Goal: Task Accomplishment & Management: Manage account settings

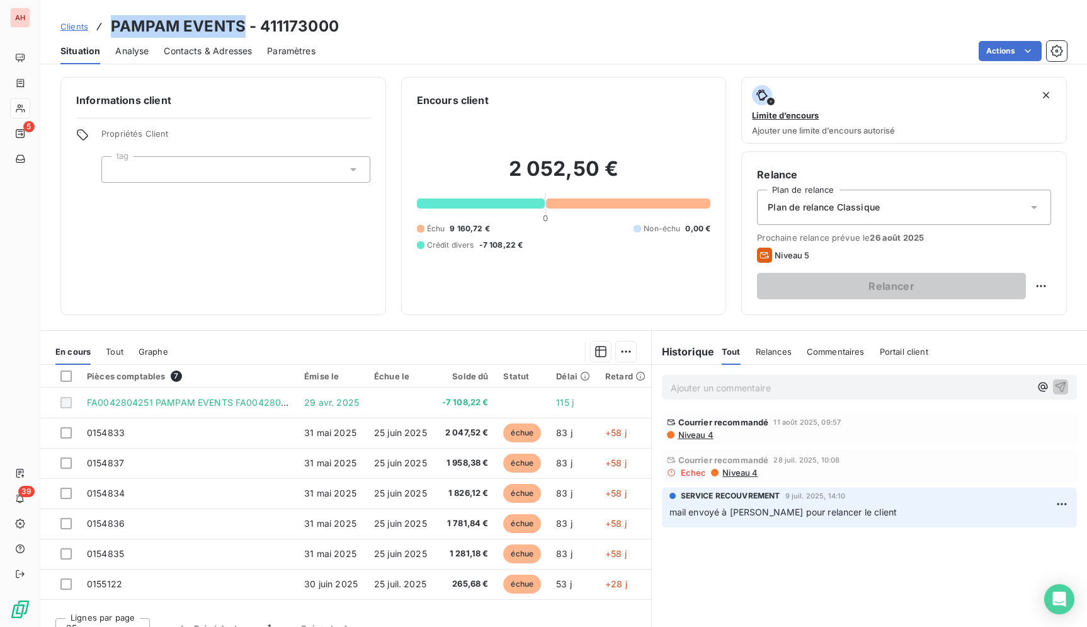
scroll to position [3, 0]
click at [370, 57] on div "Actions" at bounding box center [699, 51] width 736 height 20
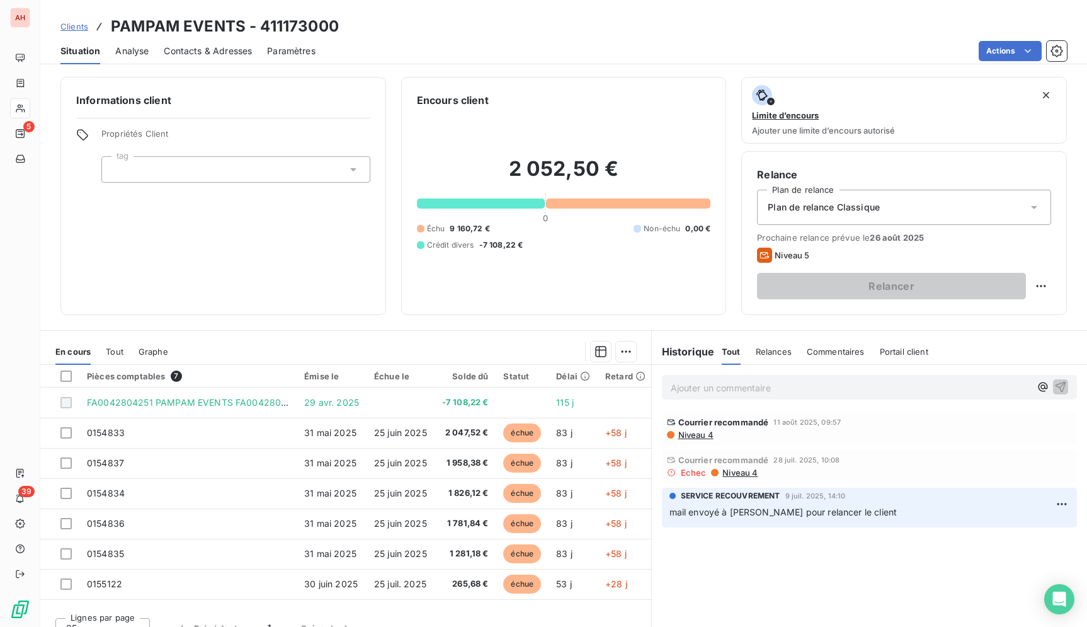
click at [370, 57] on div "Actions" at bounding box center [699, 51] width 736 height 20
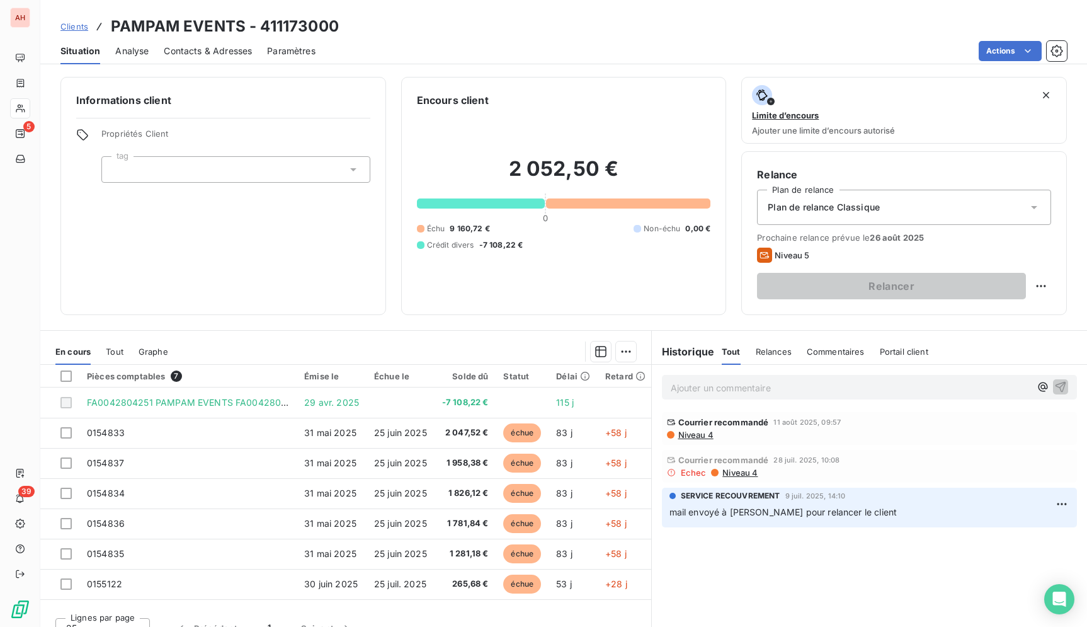
click at [370, 57] on div "Actions" at bounding box center [699, 51] width 736 height 20
click at [371, 57] on div "Actions" at bounding box center [699, 51] width 736 height 20
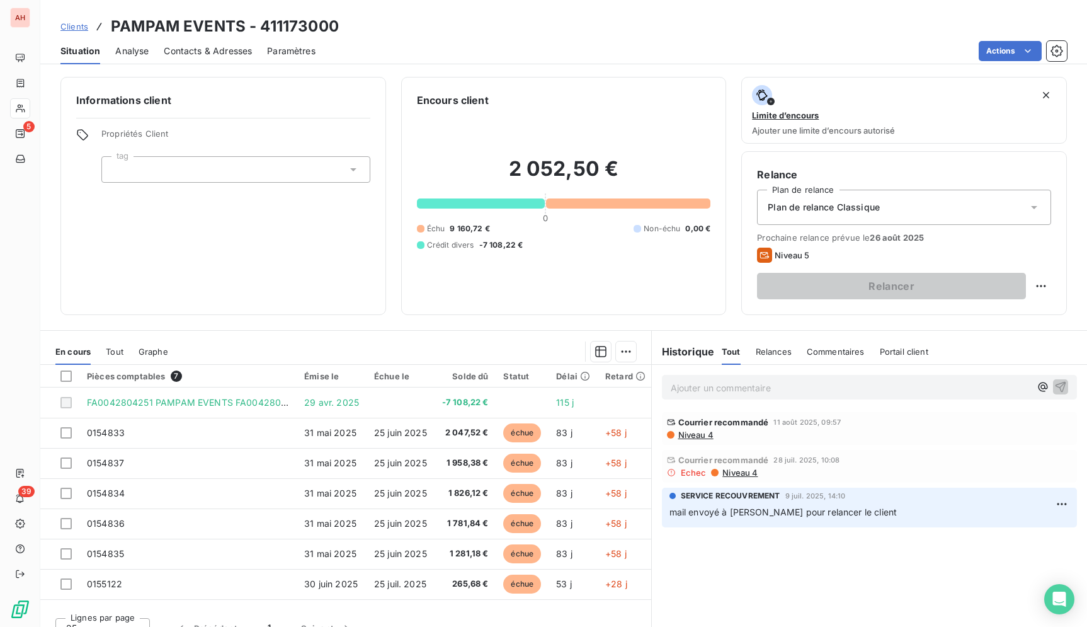
click at [371, 57] on div "Actions" at bounding box center [699, 51] width 736 height 20
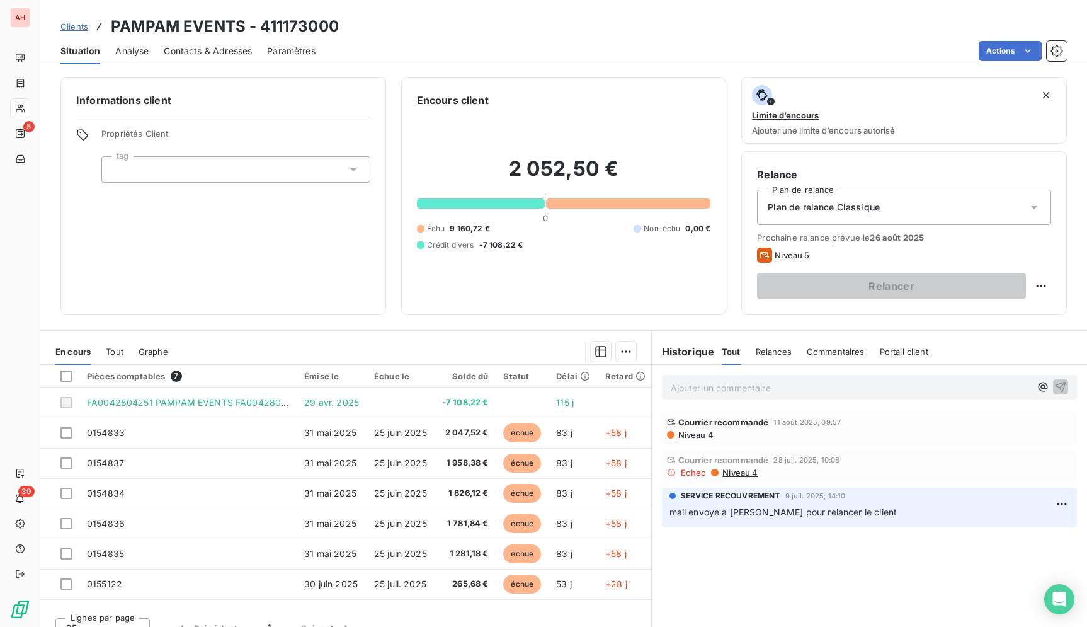
click at [370, 50] on div "Actions" at bounding box center [699, 51] width 736 height 20
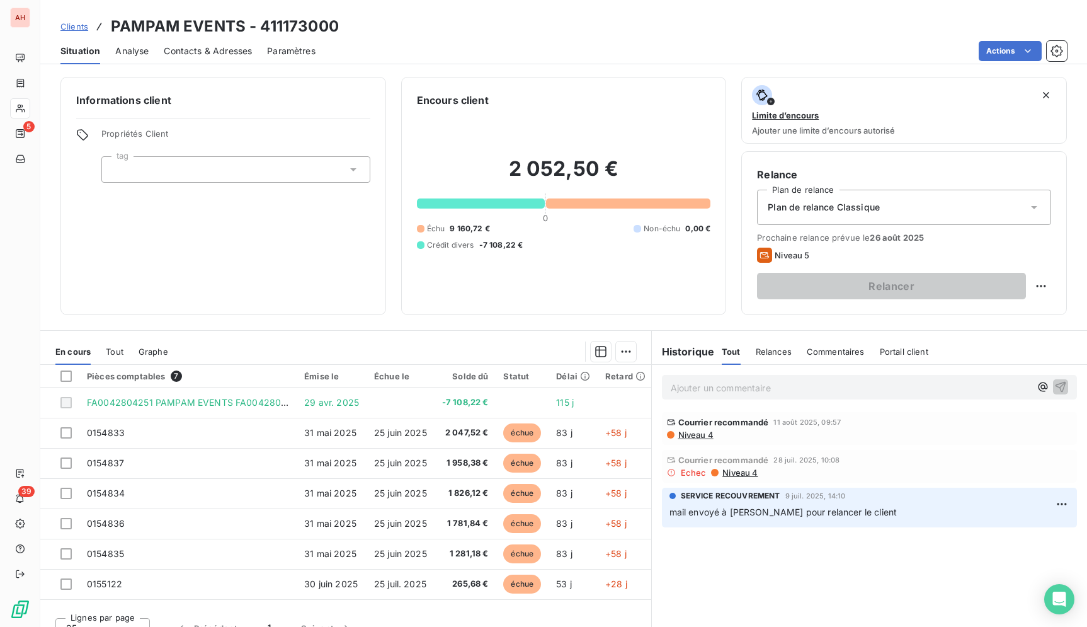
click at [370, 50] on div "Actions" at bounding box center [699, 51] width 736 height 20
click at [370, 51] on div "Actions" at bounding box center [699, 51] width 736 height 20
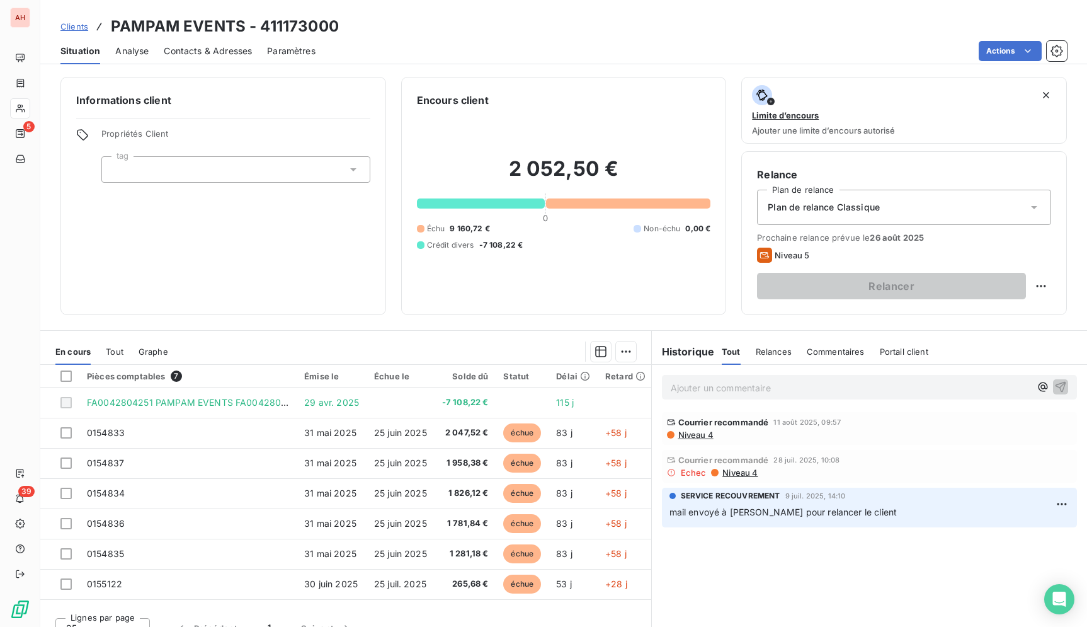
click at [370, 51] on div "Actions" at bounding box center [699, 51] width 736 height 20
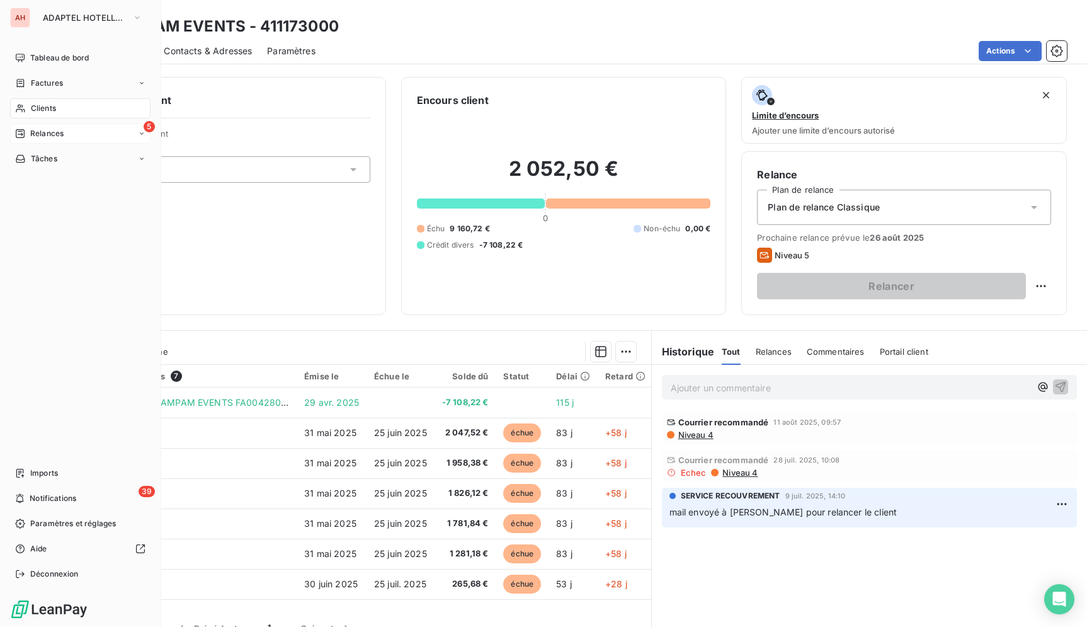
click at [26, 136] on div "Relances" at bounding box center [39, 133] width 49 height 11
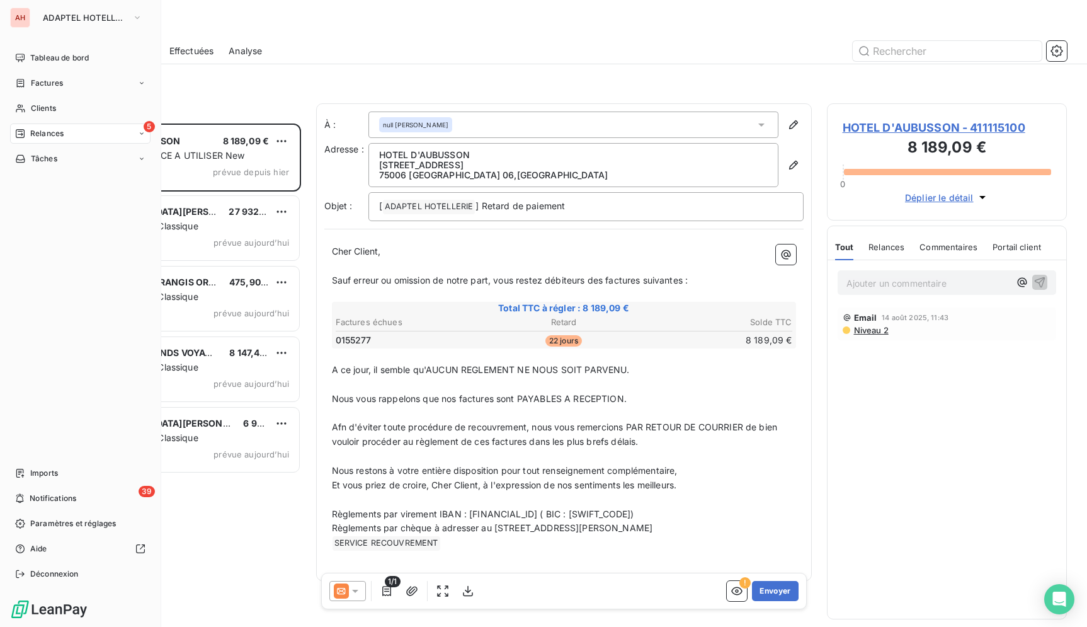
scroll to position [493, 229]
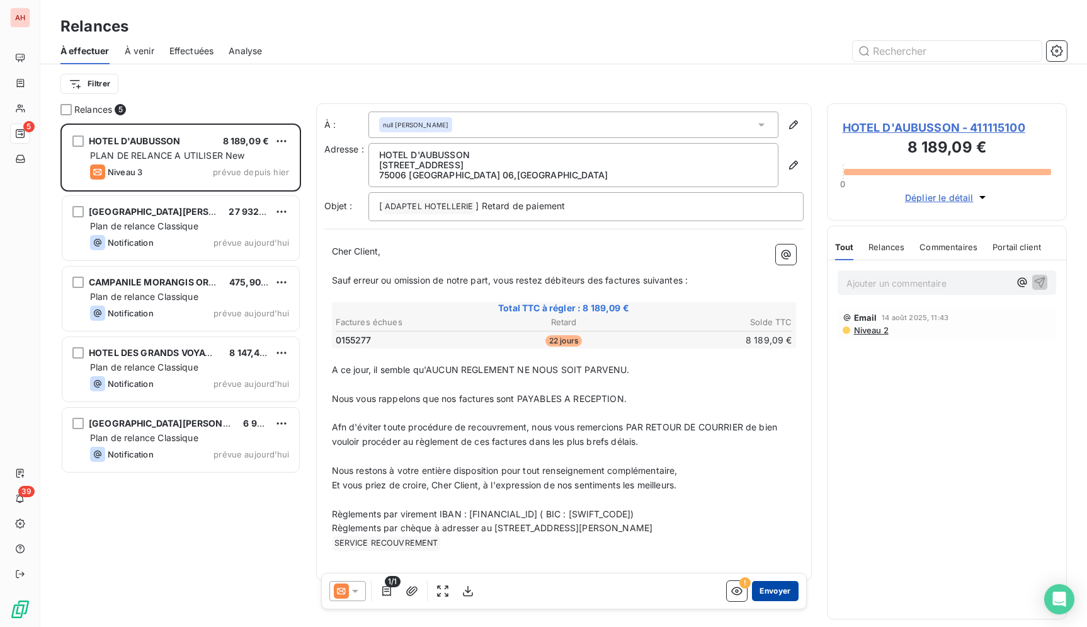
click at [757, 597] on button "Envoyer" at bounding box center [775, 591] width 46 height 20
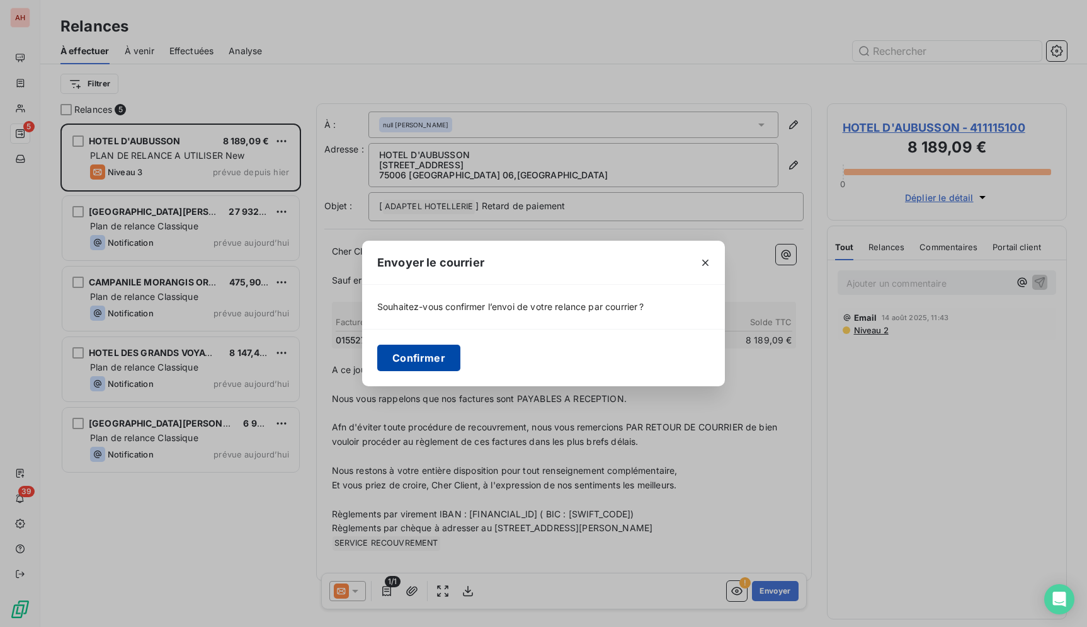
click at [393, 347] on button "Confirmer" at bounding box center [418, 358] width 83 height 26
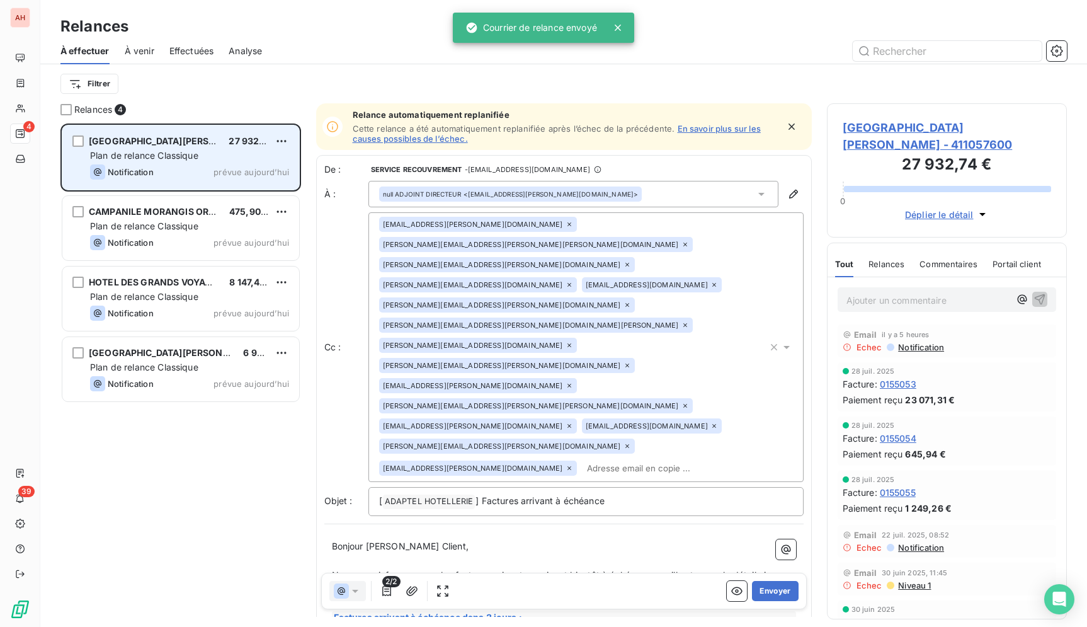
scroll to position [493, 229]
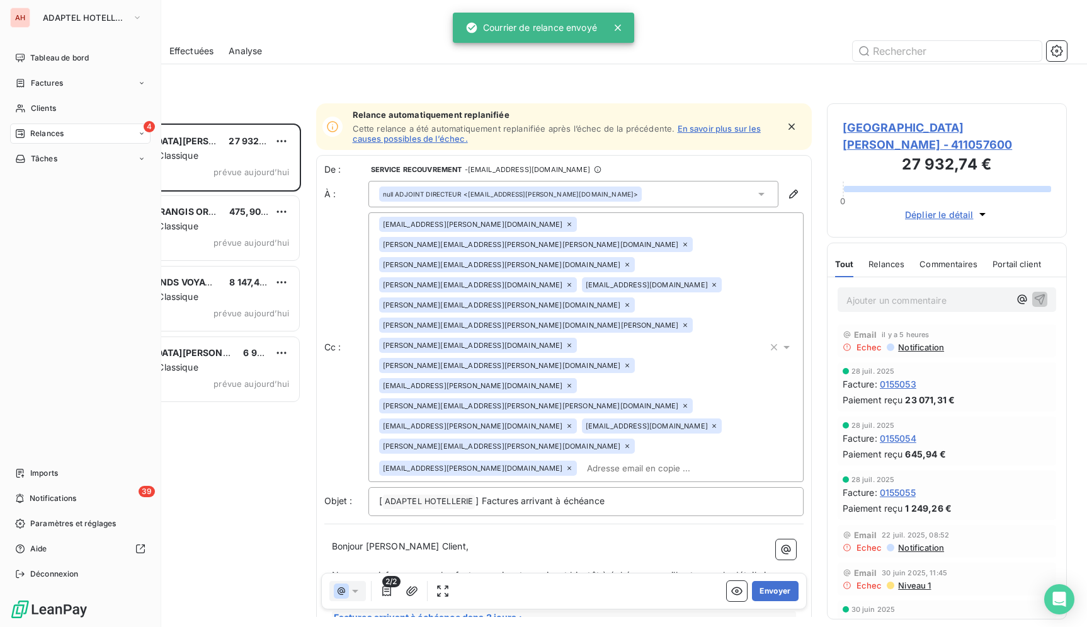
click at [24, 23] on div "AH" at bounding box center [20, 18] width 20 height 20
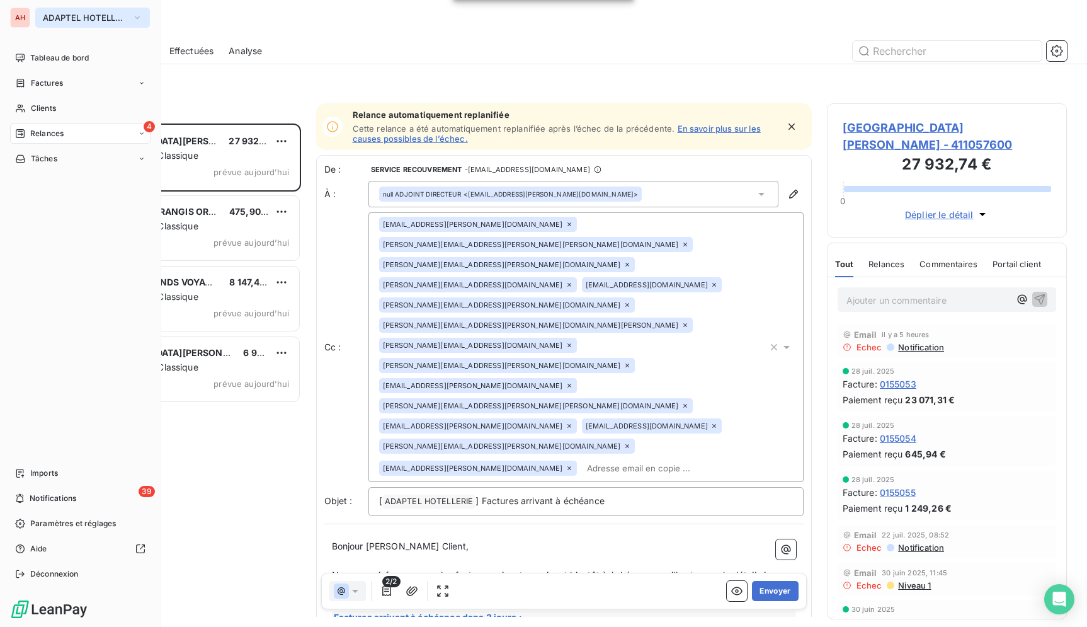
click at [67, 8] on button "ADAPTEL HOTELLERIE" at bounding box center [92, 18] width 115 height 20
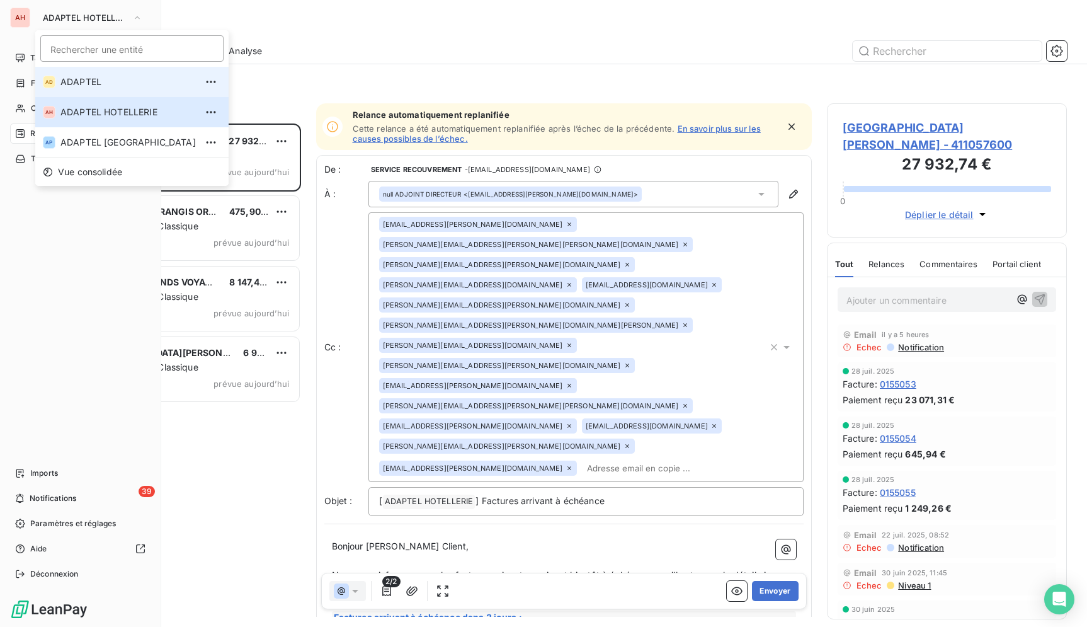
click at [79, 90] on li "AD ADAPTEL" at bounding box center [131, 82] width 193 height 30
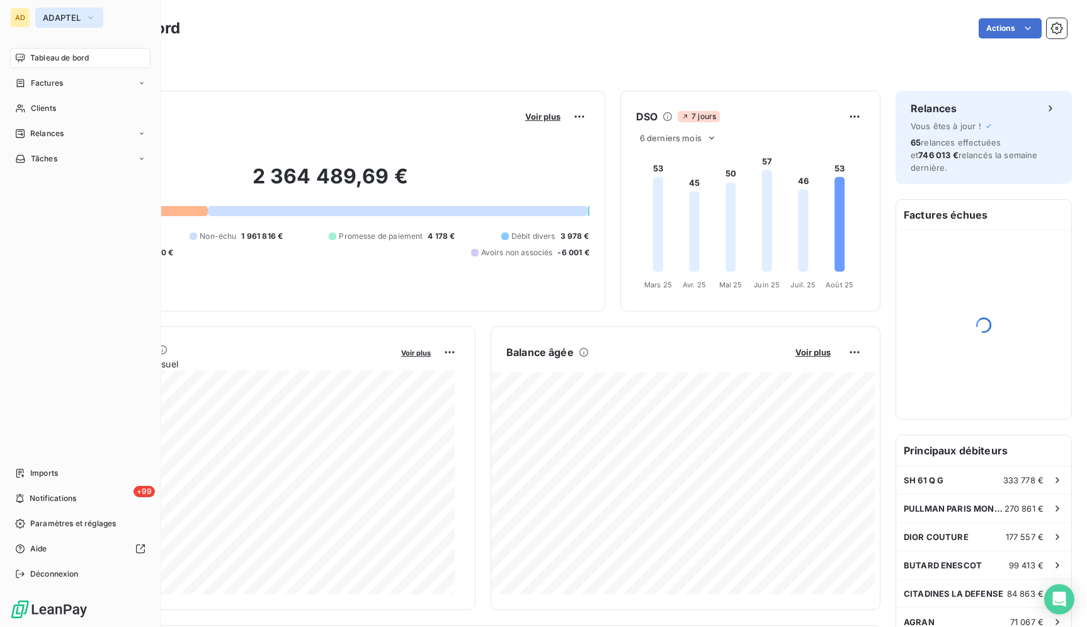
click at [79, 10] on button "ADAPTEL" at bounding box center [69, 18] width 68 height 20
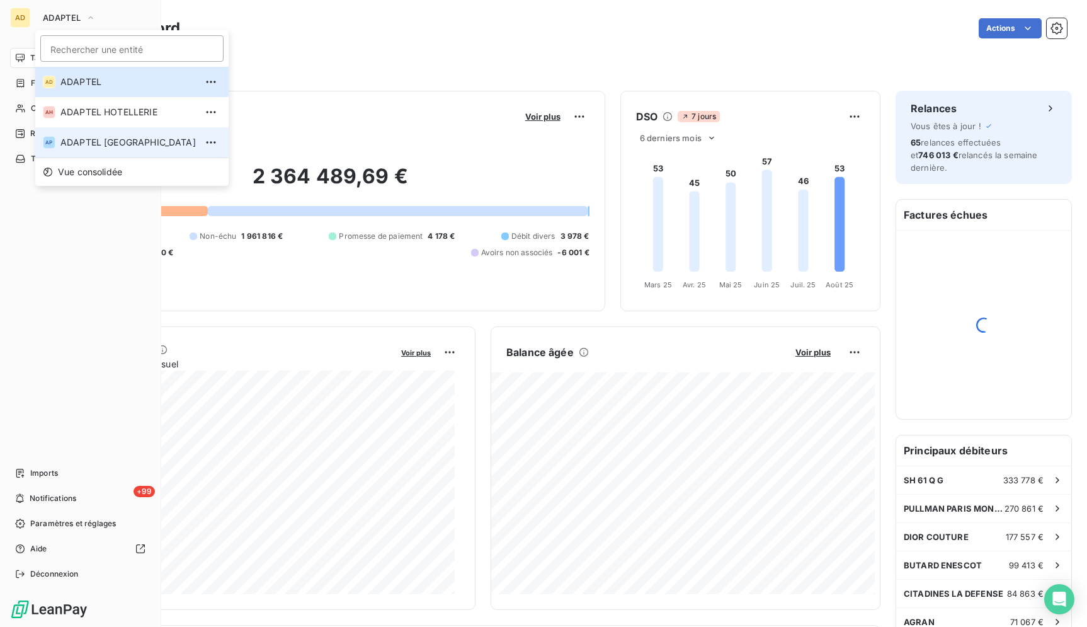
click at [104, 137] on span "ADAPTEL [GEOGRAPHIC_DATA]" at bounding box center [127, 142] width 135 height 13
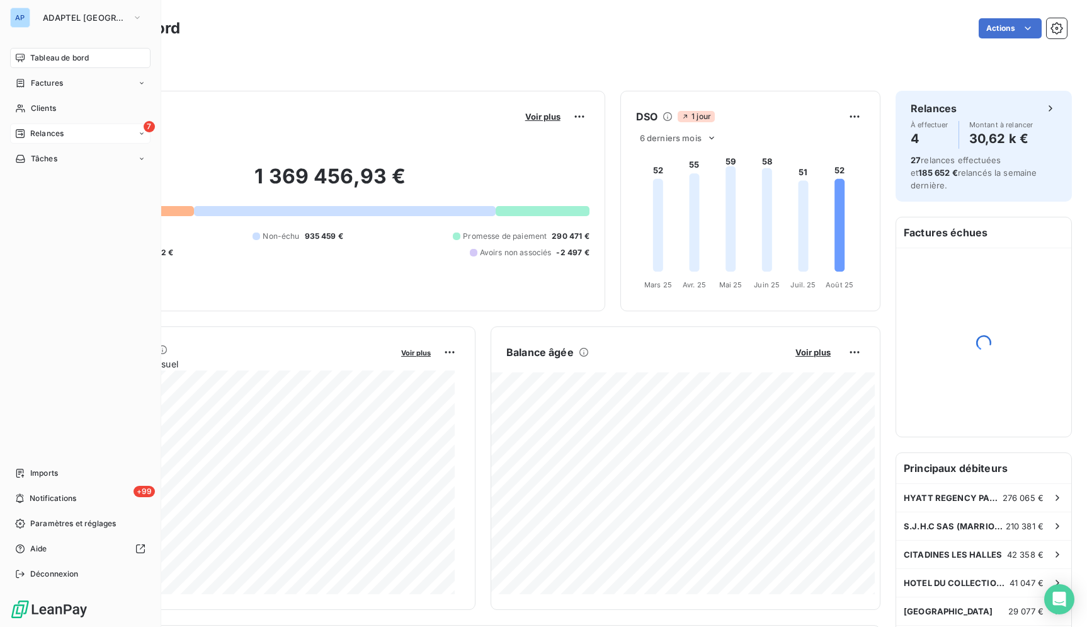
click at [18, 132] on icon at bounding box center [20, 133] width 9 height 9
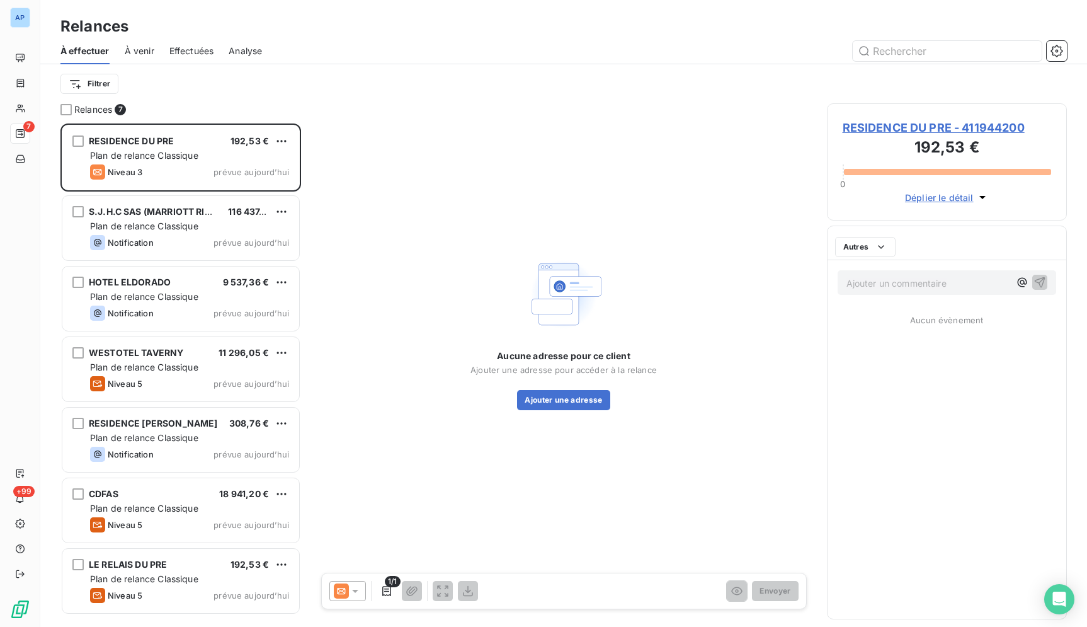
scroll to position [493, 229]
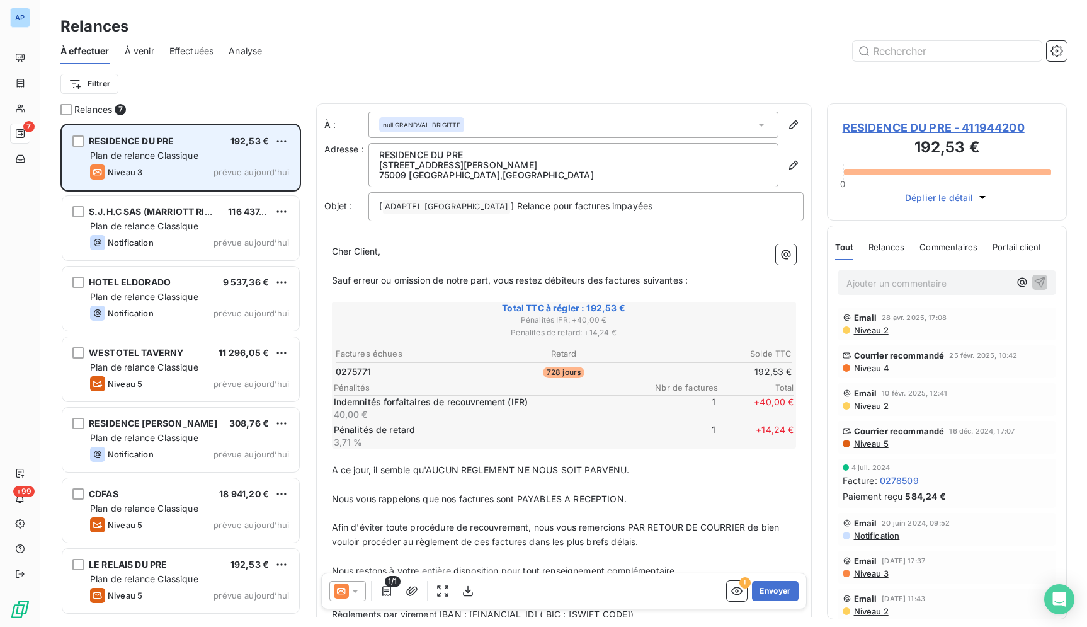
click at [107, 162] on div "RESIDENCE DU PRE 192,53 € Plan de relance Classique Niveau 3 prévue aujourd’hui" at bounding box center [180, 157] width 237 height 64
click at [282, 161] on div "Replanifier cette action" at bounding box center [227, 166] width 113 height 20
select select "7"
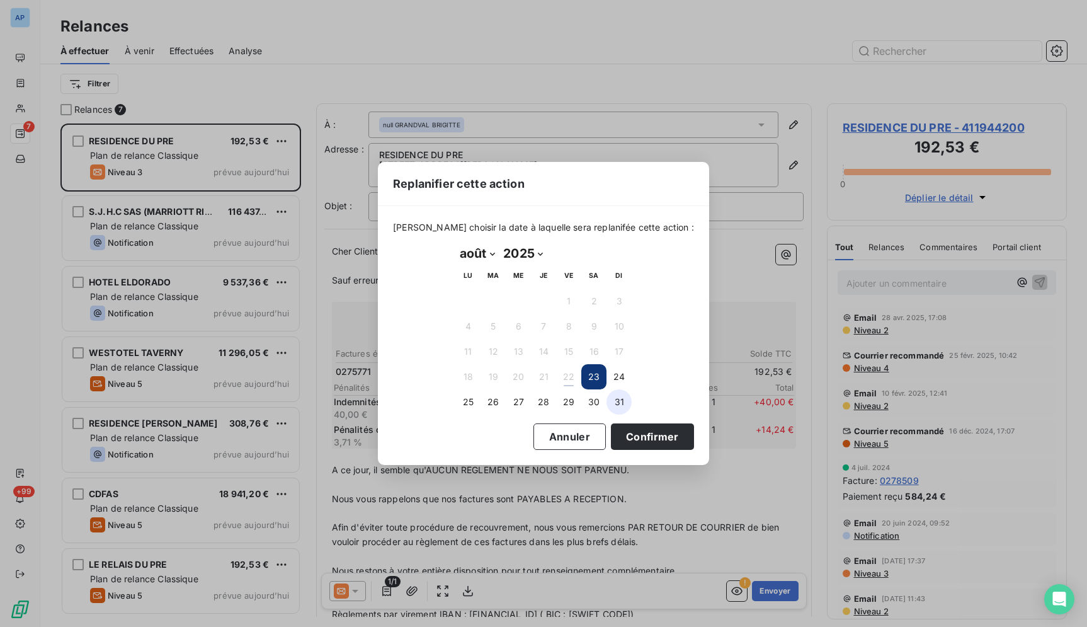
click at [613, 399] on button "31" at bounding box center [619, 401] width 25 height 25
click at [622, 431] on button "Confirmer" at bounding box center [652, 436] width 83 height 26
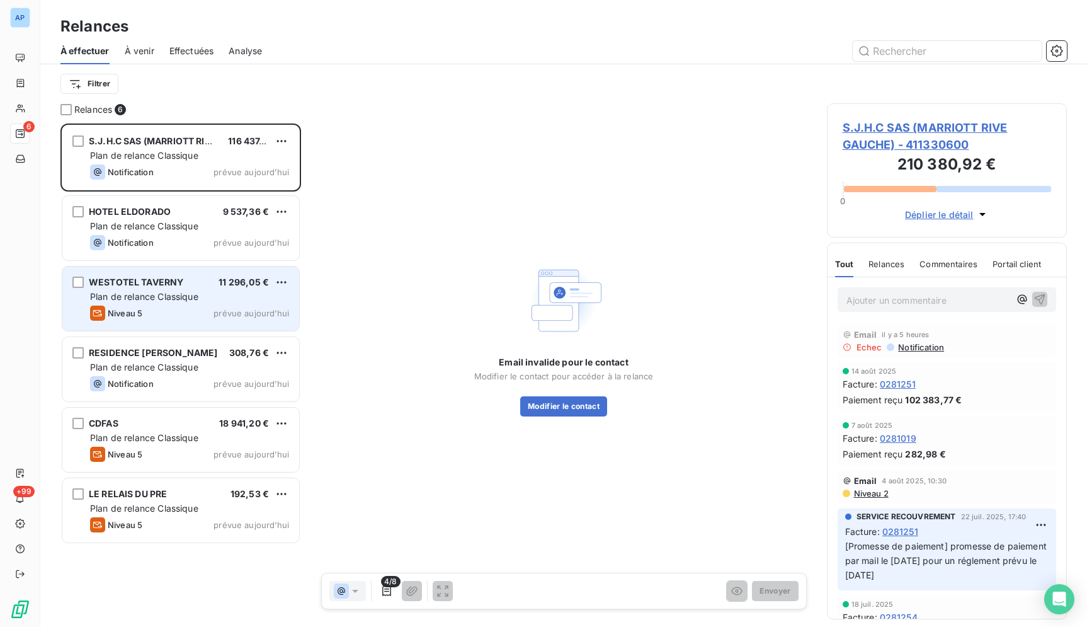
click at [200, 298] on div "Plan de relance Classique" at bounding box center [189, 296] width 199 height 13
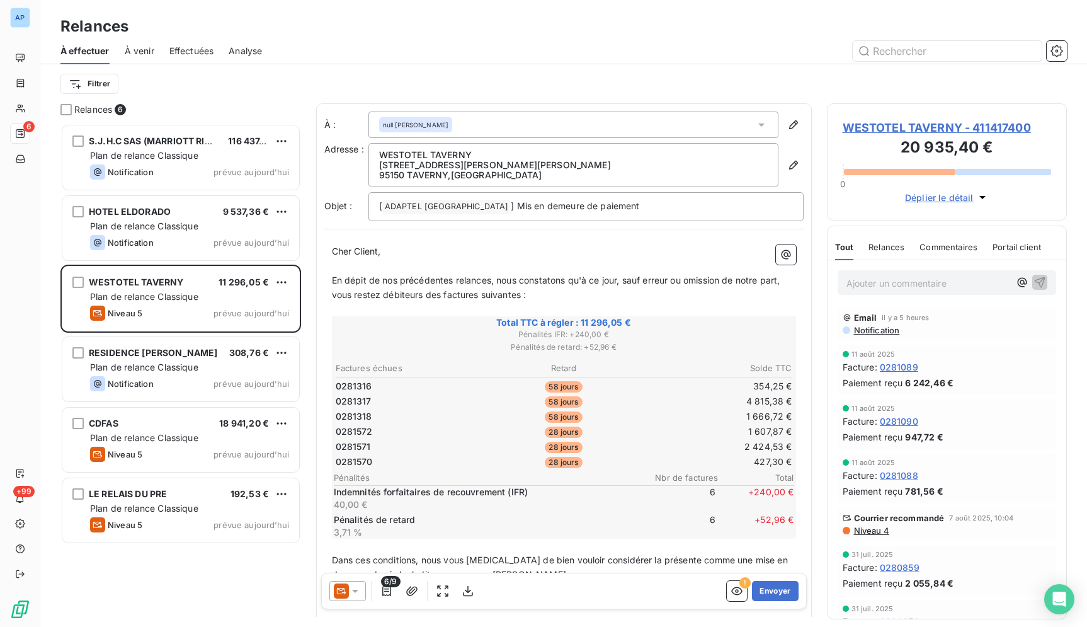
click at [741, 581] on div "! Envoyer" at bounding box center [762, 591] width 71 height 20
click at [756, 593] on button "Envoyer" at bounding box center [775, 591] width 46 height 20
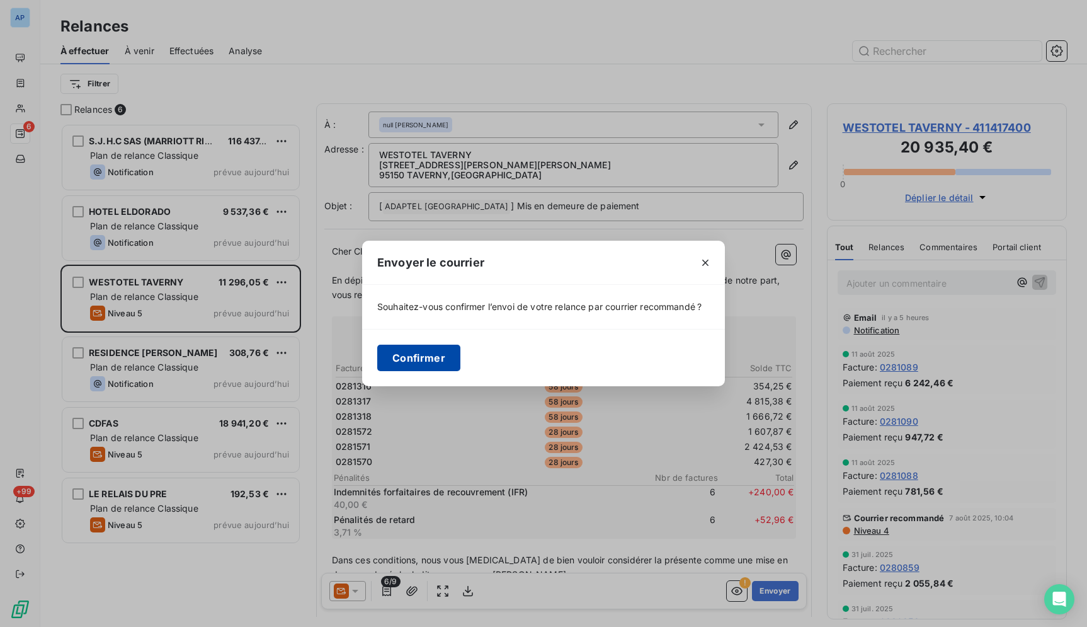
click at [435, 366] on button "Confirmer" at bounding box center [418, 358] width 83 height 26
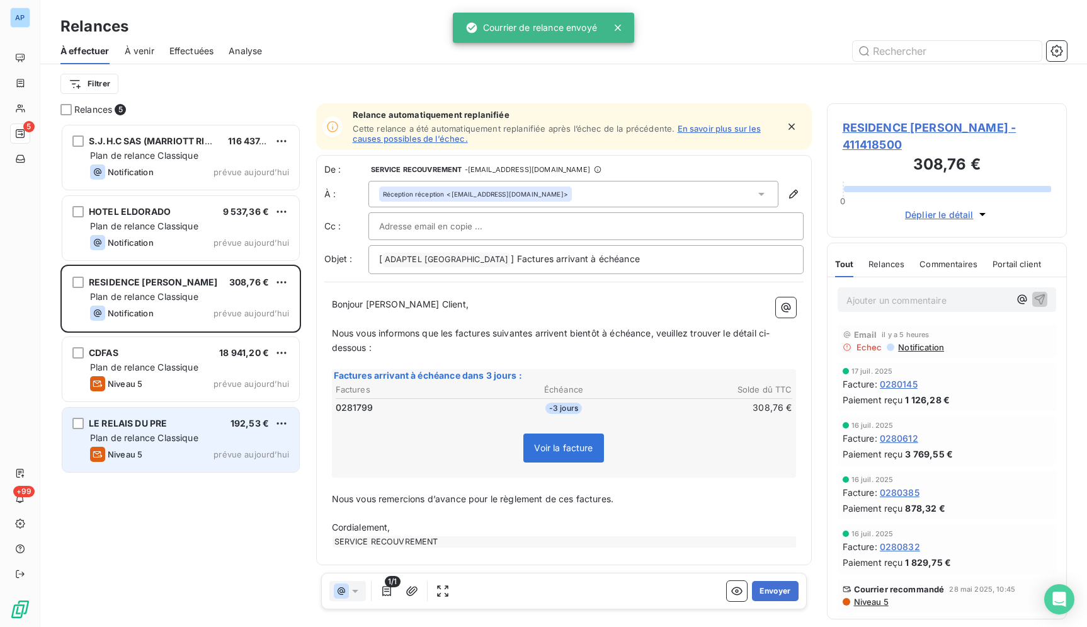
scroll to position [493, 229]
click at [216, 447] on div "Niveau 5 prévue aujourd’hui" at bounding box center [189, 454] width 199 height 15
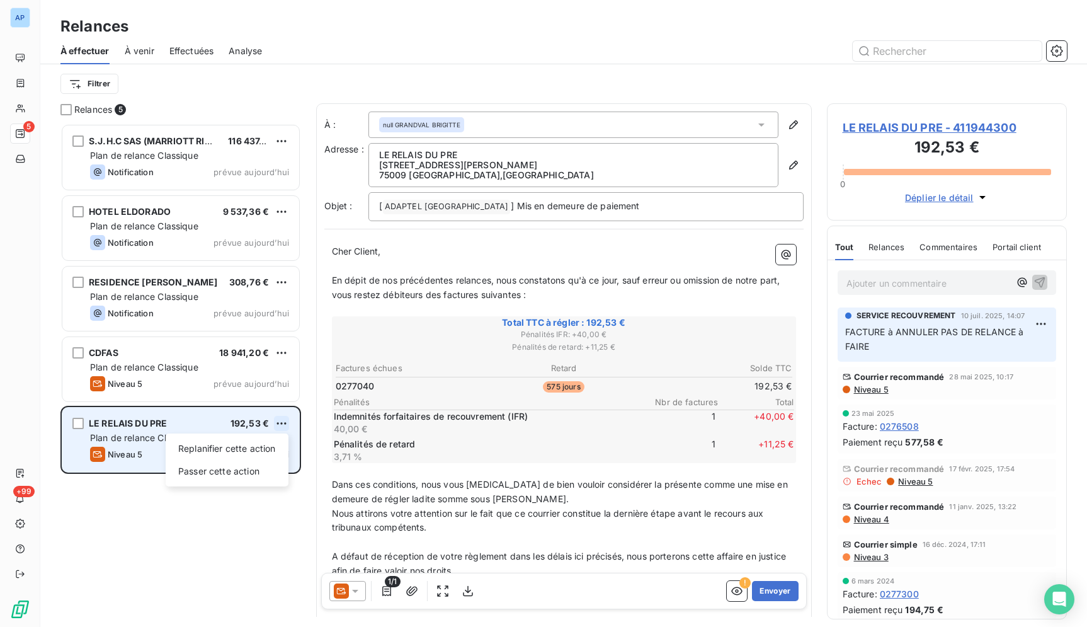
scroll to position [493, 229]
click at [262, 447] on div "Replanifier cette action" at bounding box center [227, 448] width 113 height 20
select select "7"
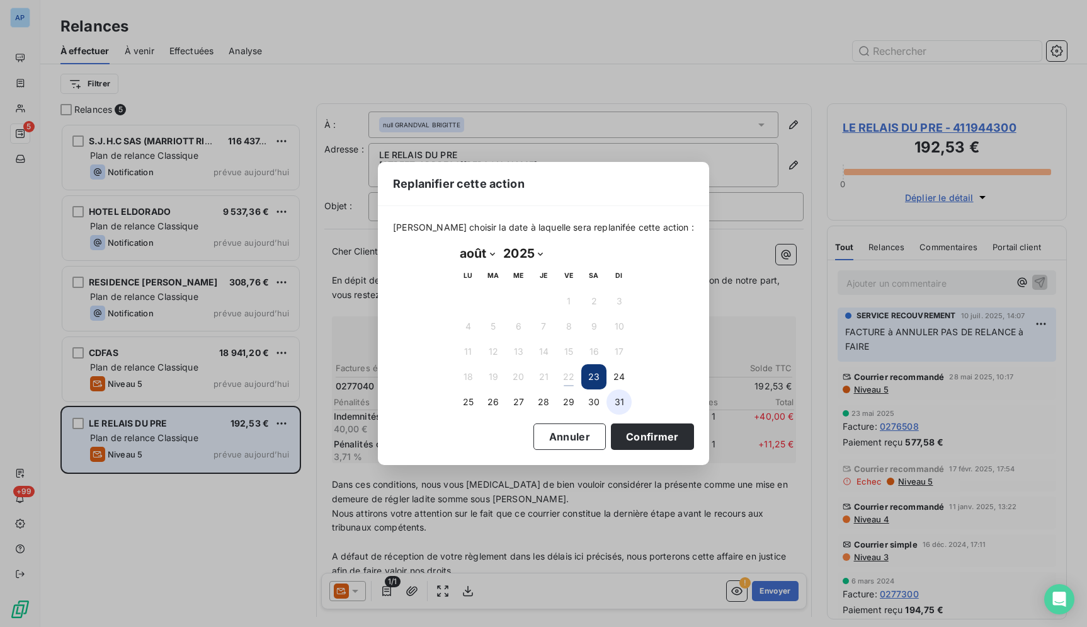
click at [612, 409] on button "31" at bounding box center [619, 401] width 25 height 25
click at [615, 437] on button "Confirmer" at bounding box center [652, 436] width 83 height 26
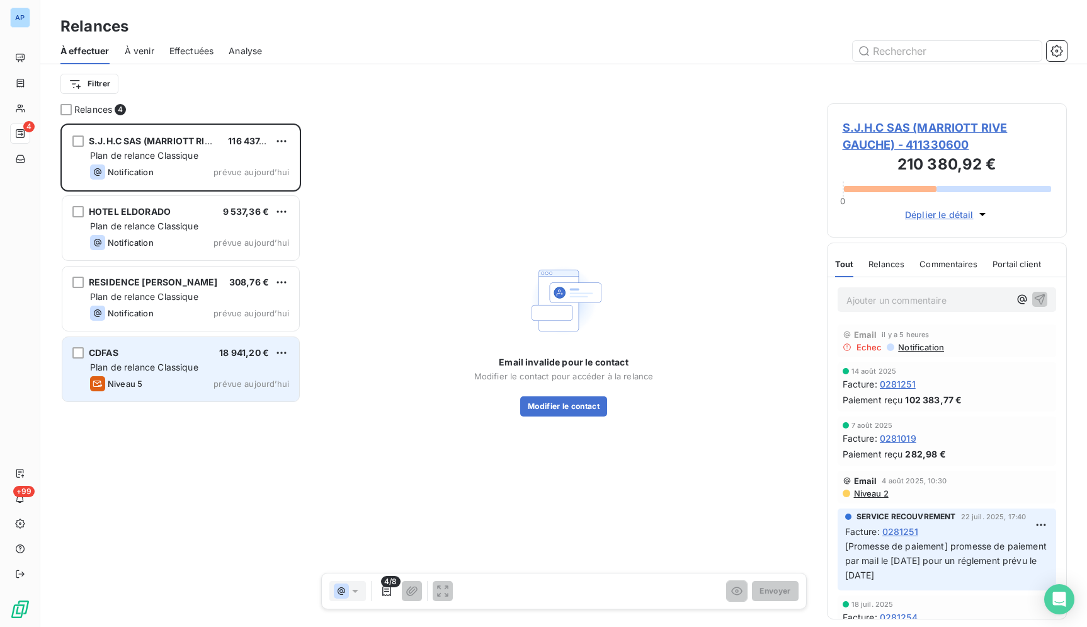
click at [196, 374] on div "CDFAS 18 941,20 € Plan de relance Classique Niveau 5 prévue aujourd’hui" at bounding box center [180, 369] width 237 height 64
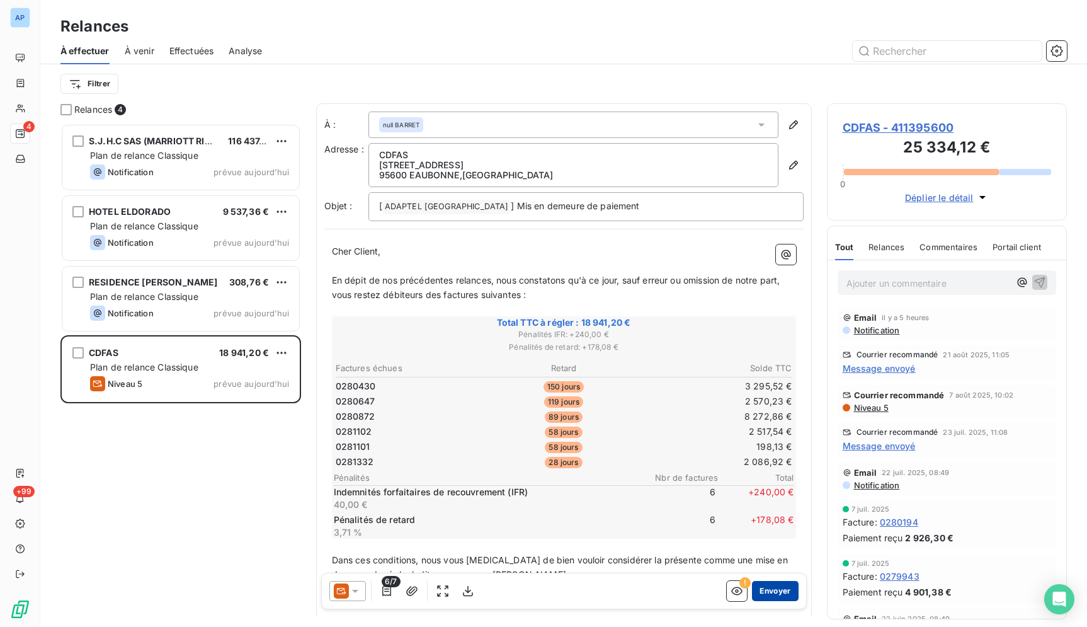
click at [757, 588] on button "Envoyer" at bounding box center [775, 591] width 46 height 20
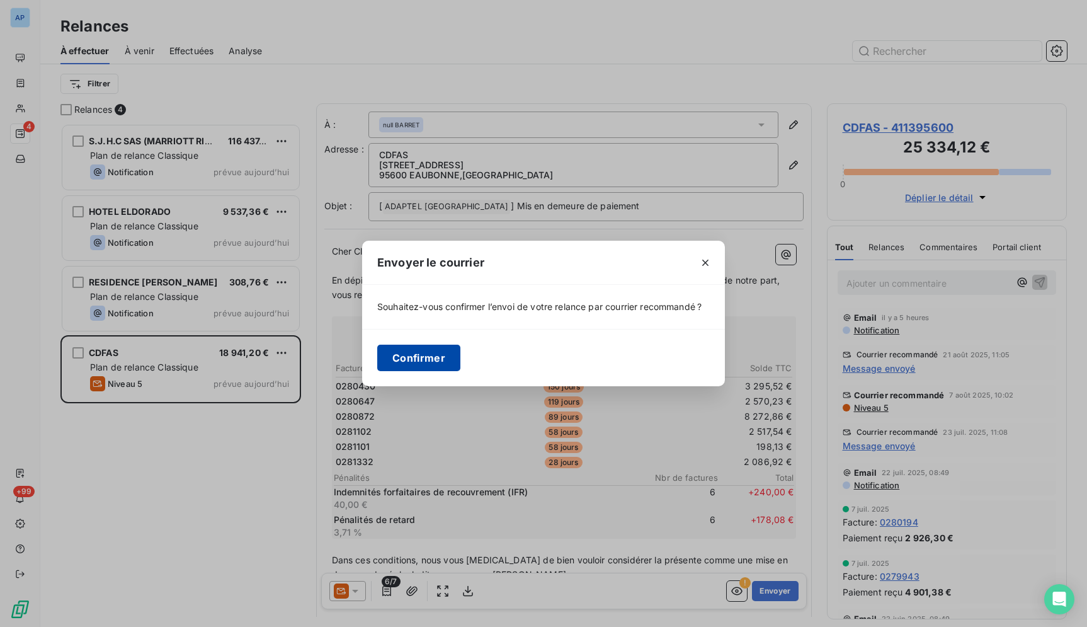
click at [418, 361] on button "Confirmer" at bounding box center [418, 358] width 83 height 26
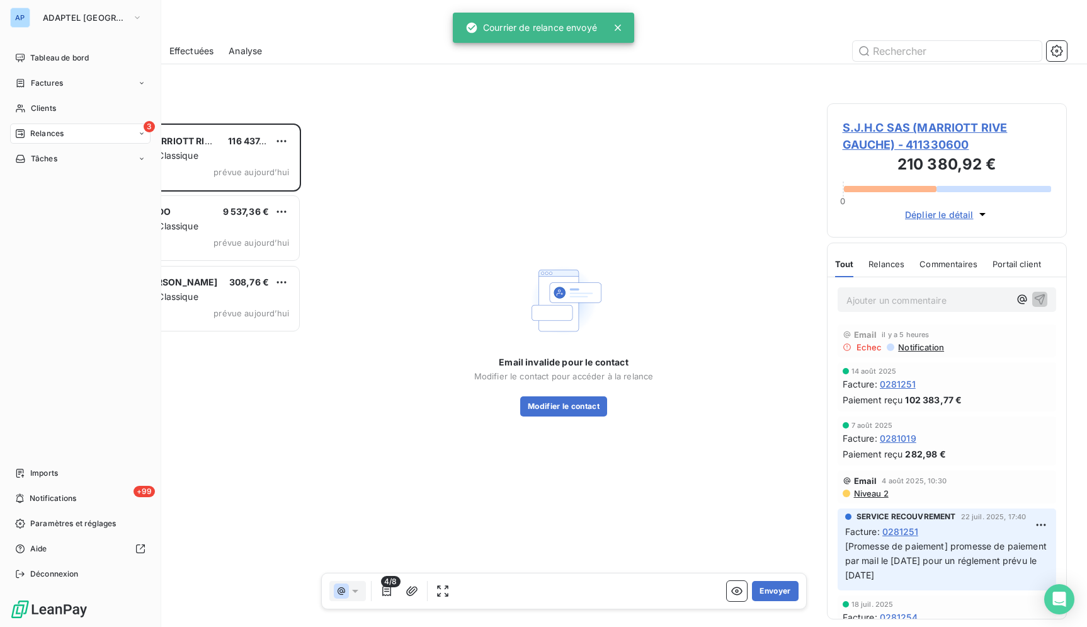
click at [26, 17] on div "AP" at bounding box center [20, 18] width 20 height 20
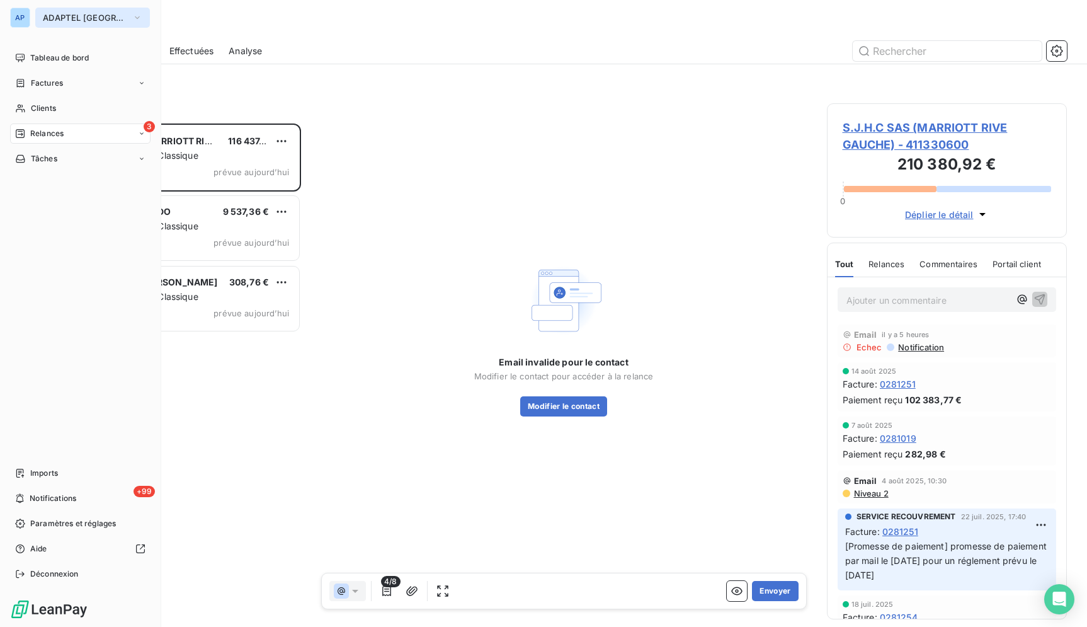
click at [81, 23] on button "ADAPTEL [GEOGRAPHIC_DATA]" at bounding box center [92, 18] width 115 height 20
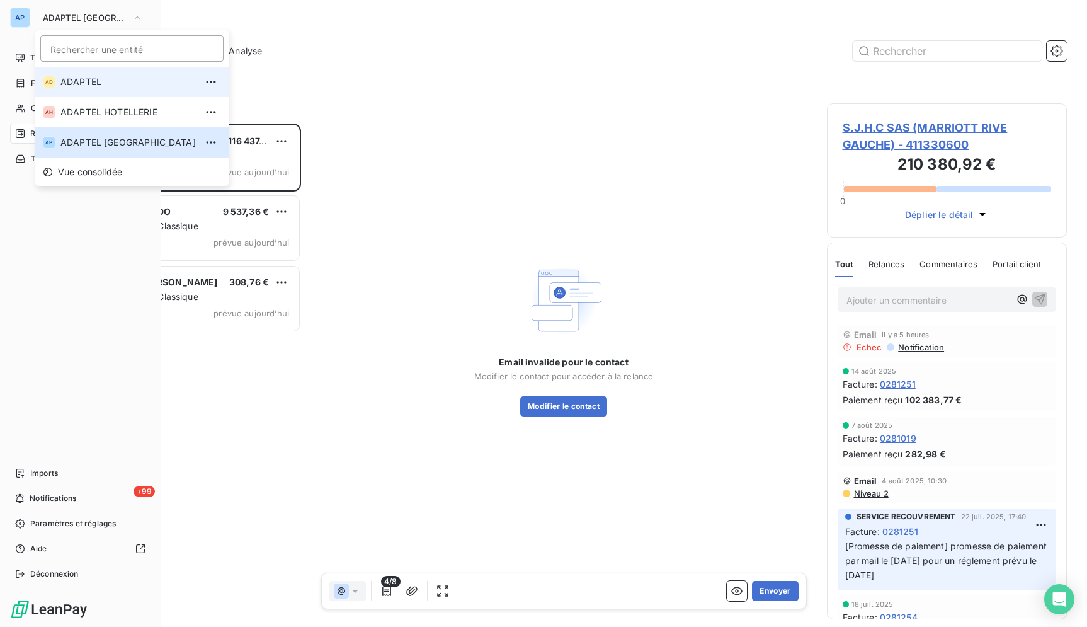
click at [89, 86] on span "ADAPTEL" at bounding box center [127, 82] width 135 height 13
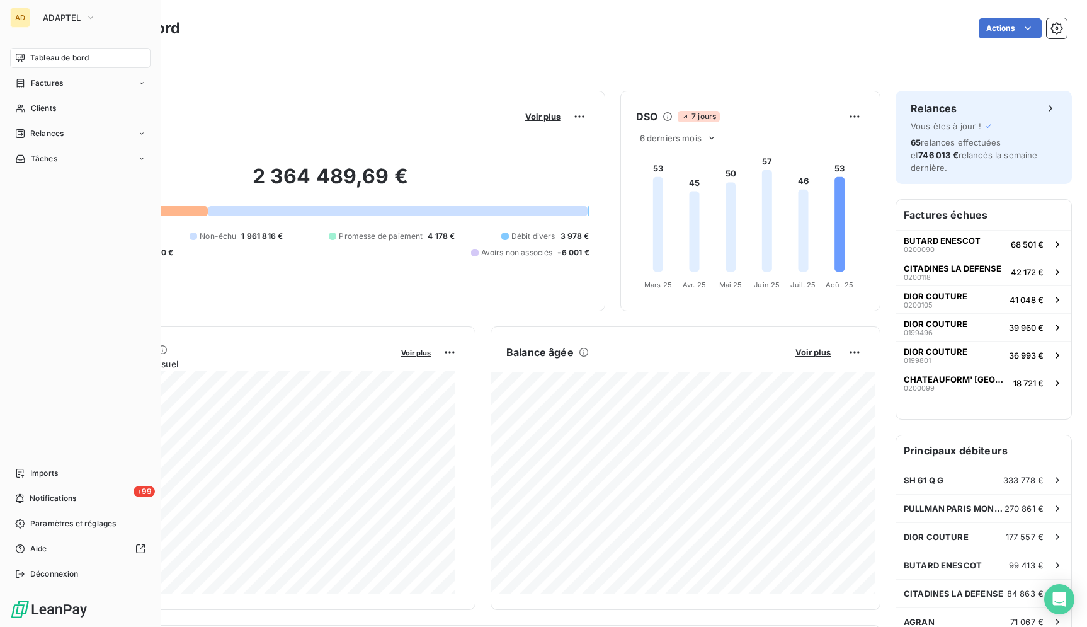
click at [28, 13] on div "AD" at bounding box center [20, 18] width 20 height 20
click at [37, 13] on button "ADAPTEL" at bounding box center [69, 18] width 68 height 20
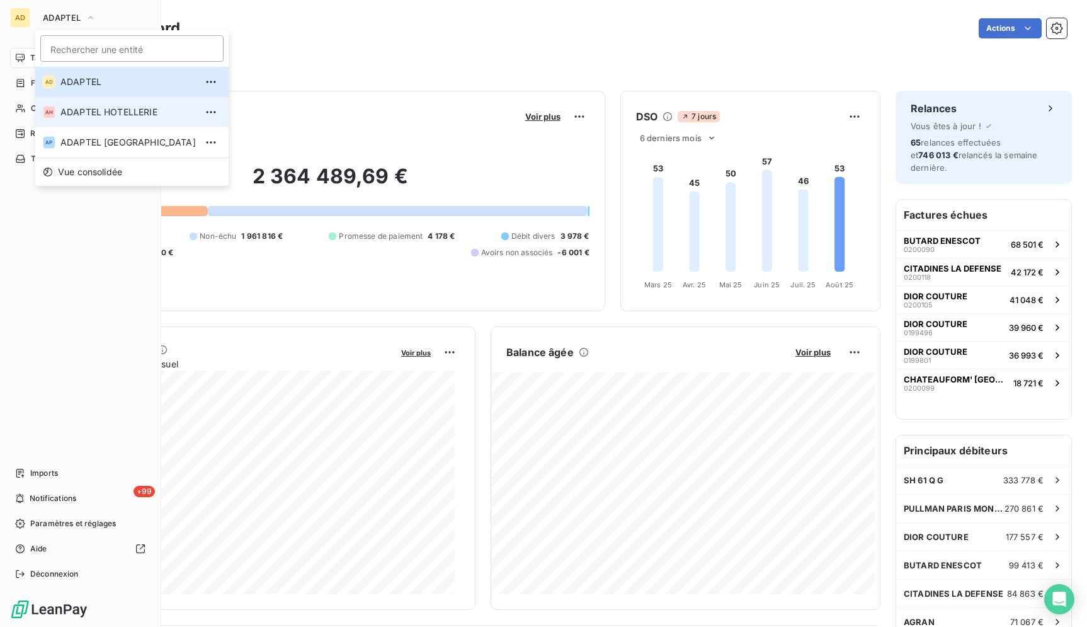
click at [61, 114] on span "ADAPTEL HOTELLERIE" at bounding box center [127, 112] width 135 height 13
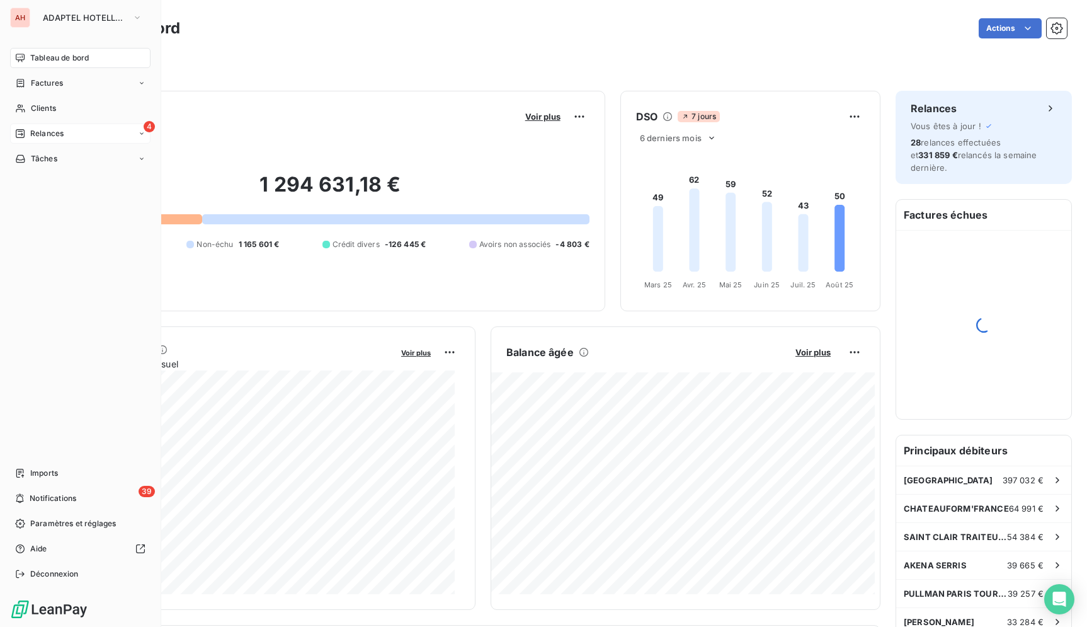
click at [29, 130] on div "Relances" at bounding box center [39, 133] width 49 height 11
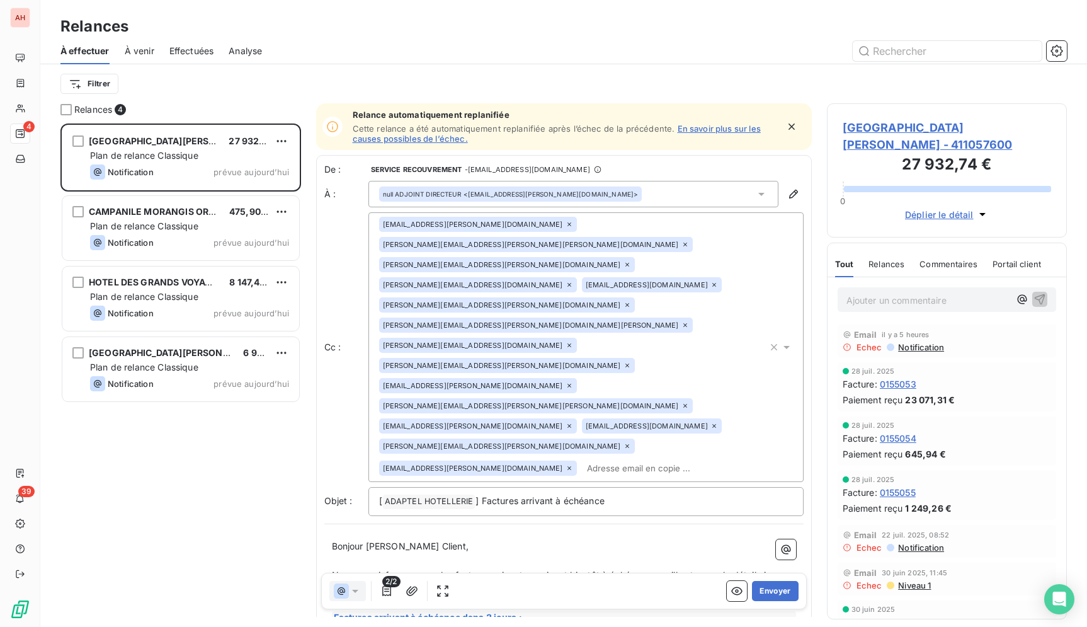
scroll to position [493, 229]
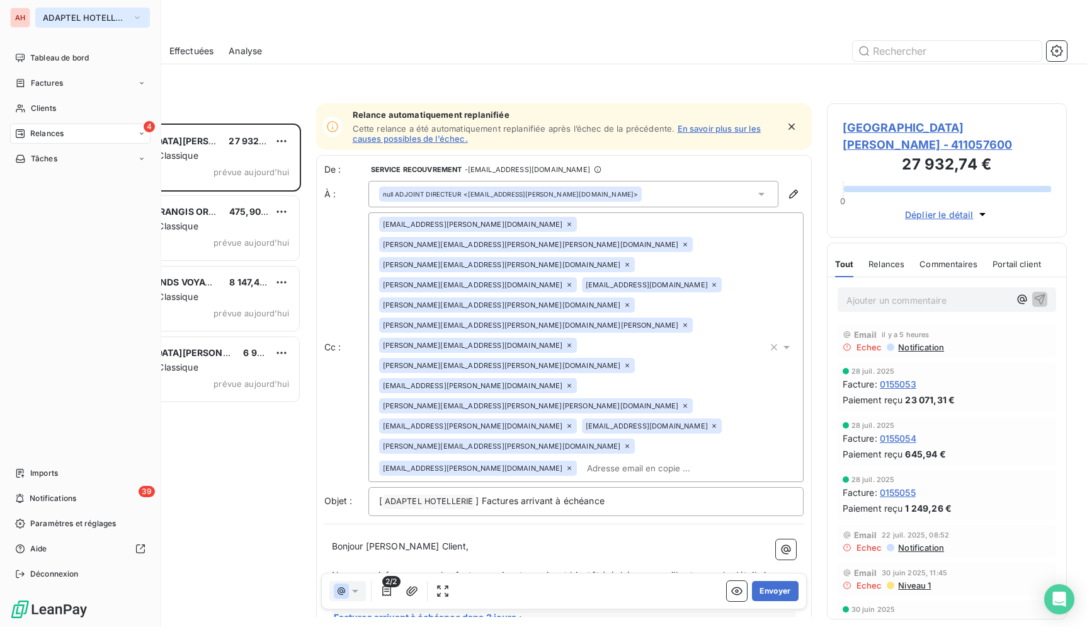
click at [44, 23] on button "ADAPTEL HOTELLERIE" at bounding box center [92, 18] width 115 height 20
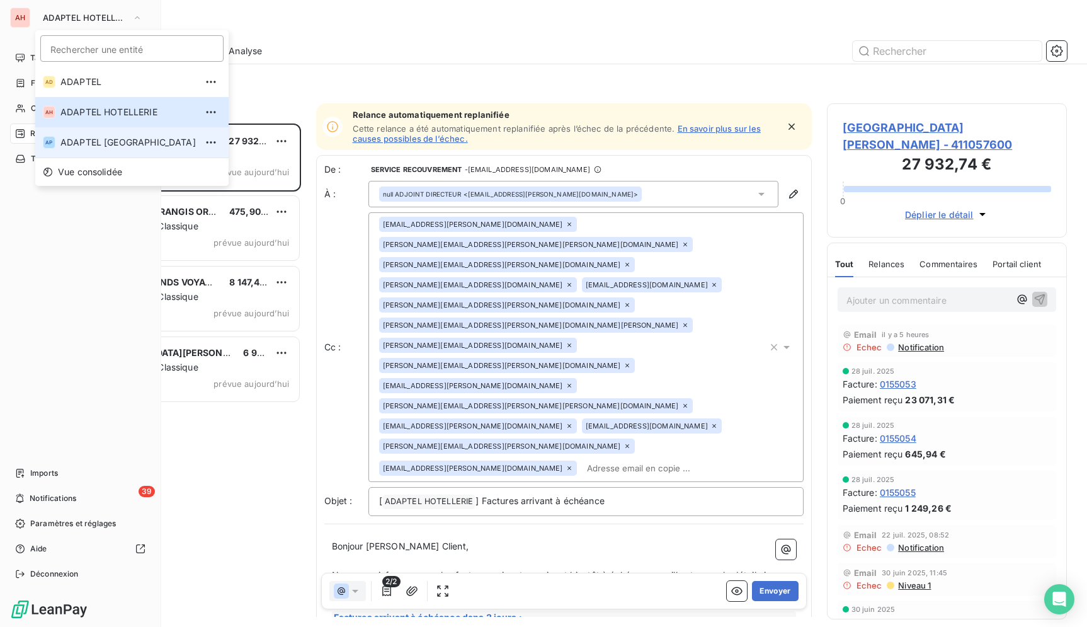
click at [50, 143] on div "AP" at bounding box center [49, 142] width 13 height 13
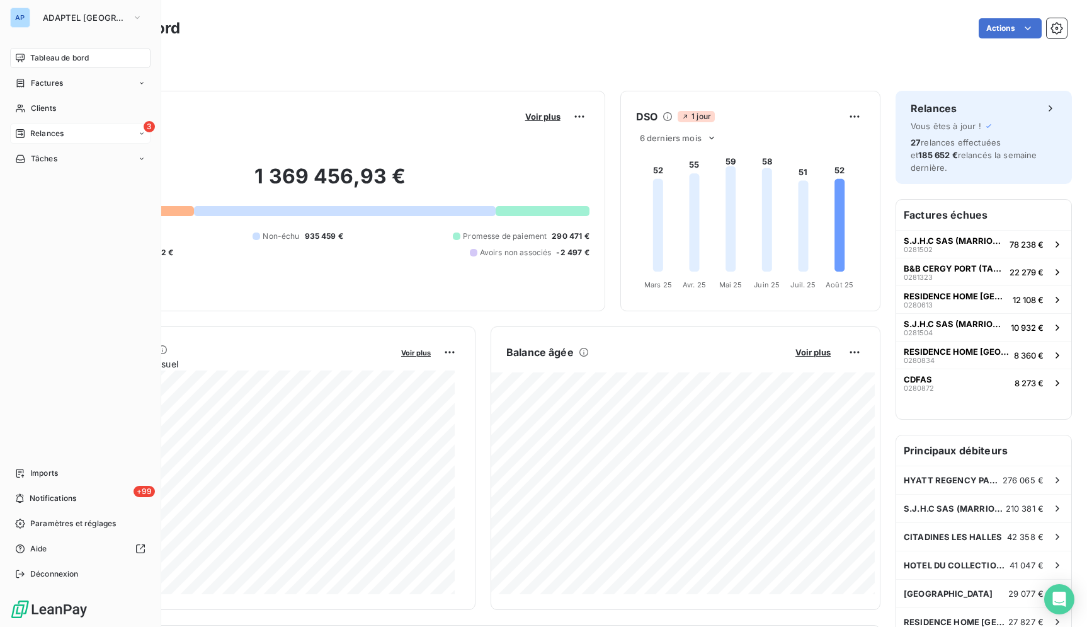
click at [21, 130] on icon at bounding box center [20, 134] width 10 height 10
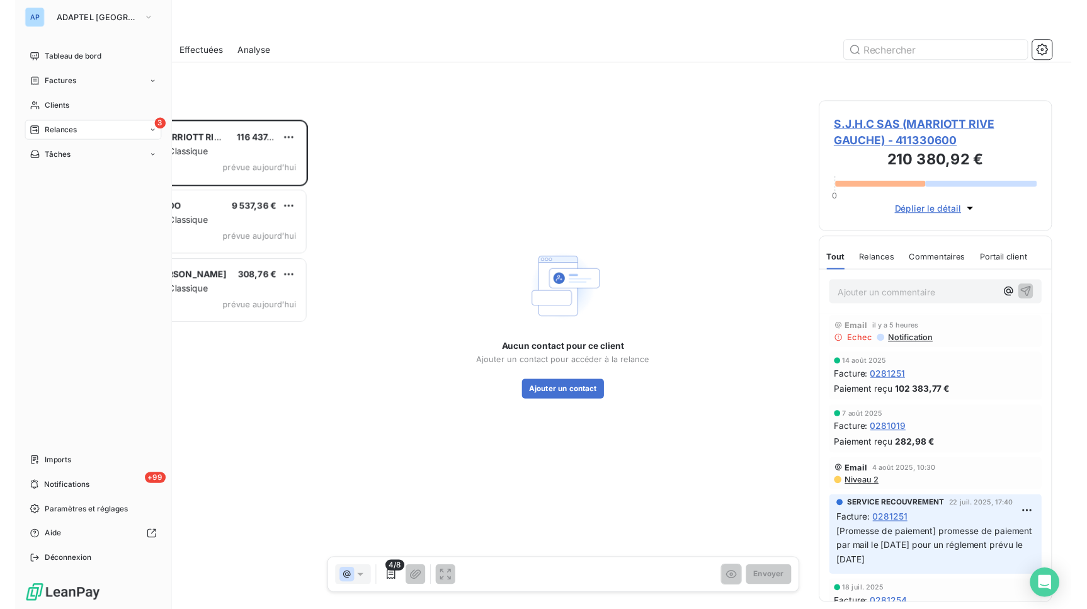
scroll to position [493, 229]
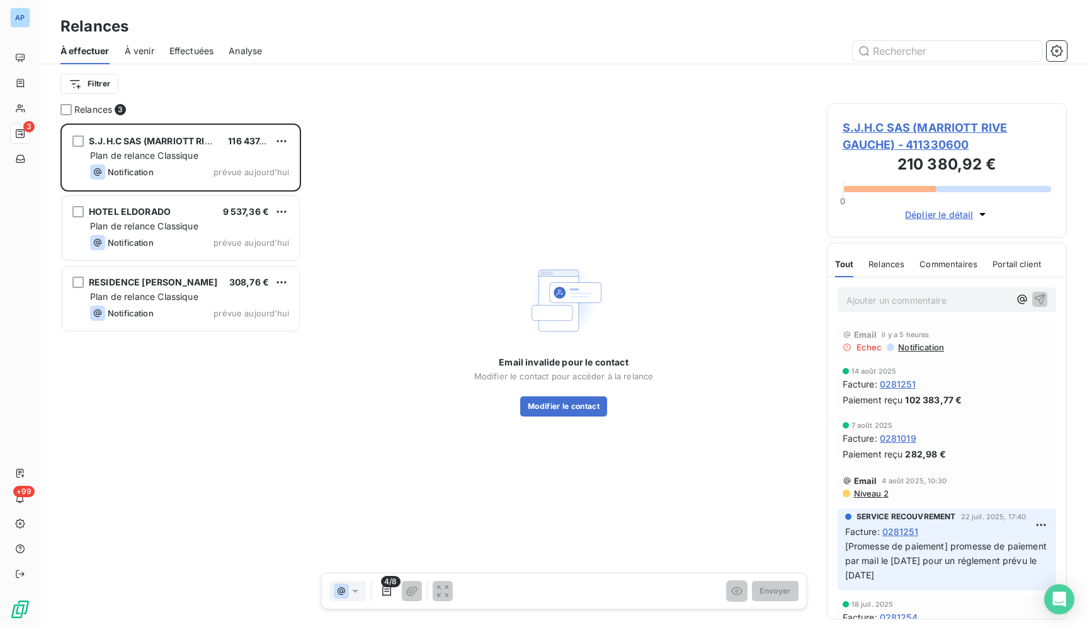
click at [111, 445] on div "S.J.H.C SAS (MARRIOTT RIVE GAUCHE) 116 437,95 € Plan de relance Classique Notif…" at bounding box center [180, 374] width 241 height 503
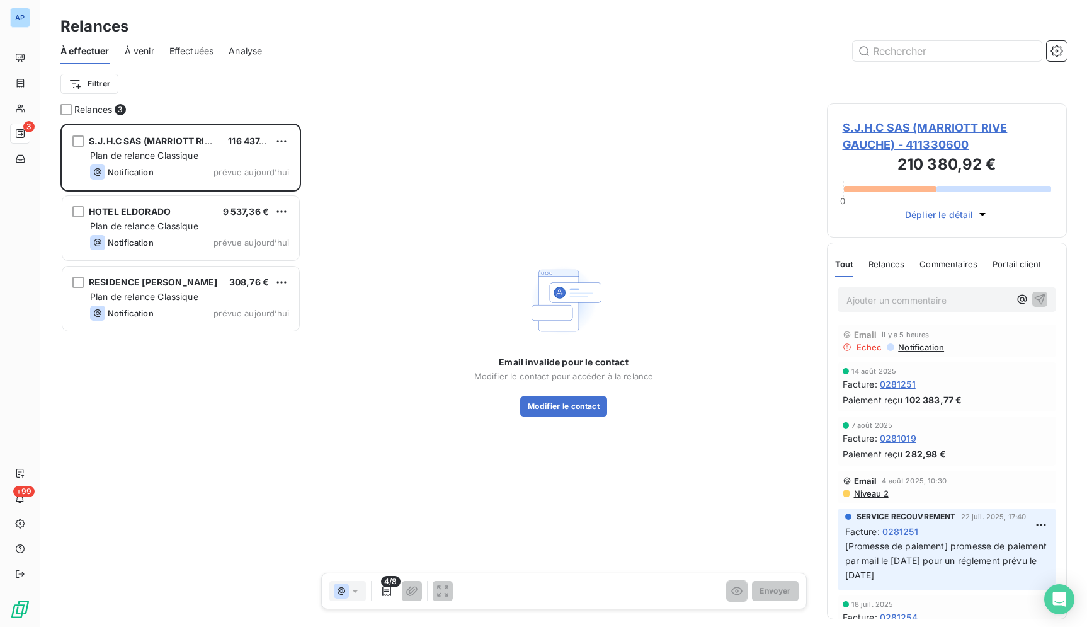
click at [177, 413] on div "S.J.H.C SAS (MARRIOTT RIVE GAUCHE) 116 437,95 € Plan de relance Classique Notif…" at bounding box center [180, 374] width 241 height 503
click at [176, 413] on div "S.J.H.C SAS (MARRIOTT RIVE GAUCHE) 116 437,95 € Plan de relance Classique Notif…" at bounding box center [180, 374] width 241 height 503
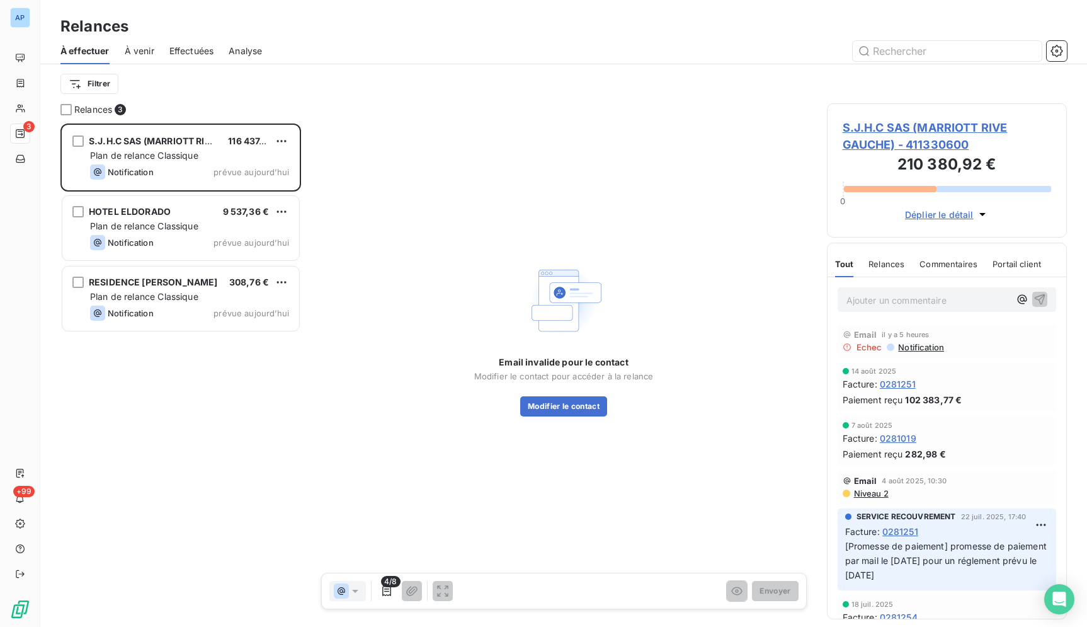
click at [172, 415] on div "S.J.H.C SAS (MARRIOTT RIVE GAUCHE) 116 437,95 € Plan de relance Classique Notif…" at bounding box center [180, 374] width 241 height 503
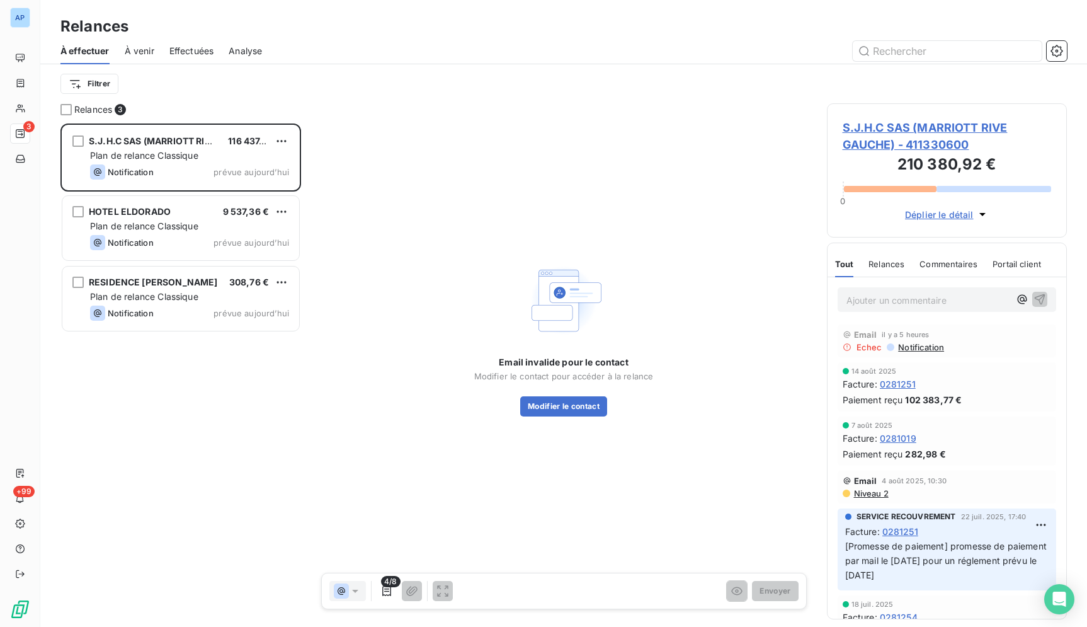
click at [172, 415] on div "S.J.H.C SAS (MARRIOTT RIVE GAUCHE) 116 437,95 € Plan de relance Classique Notif…" at bounding box center [180, 374] width 241 height 503
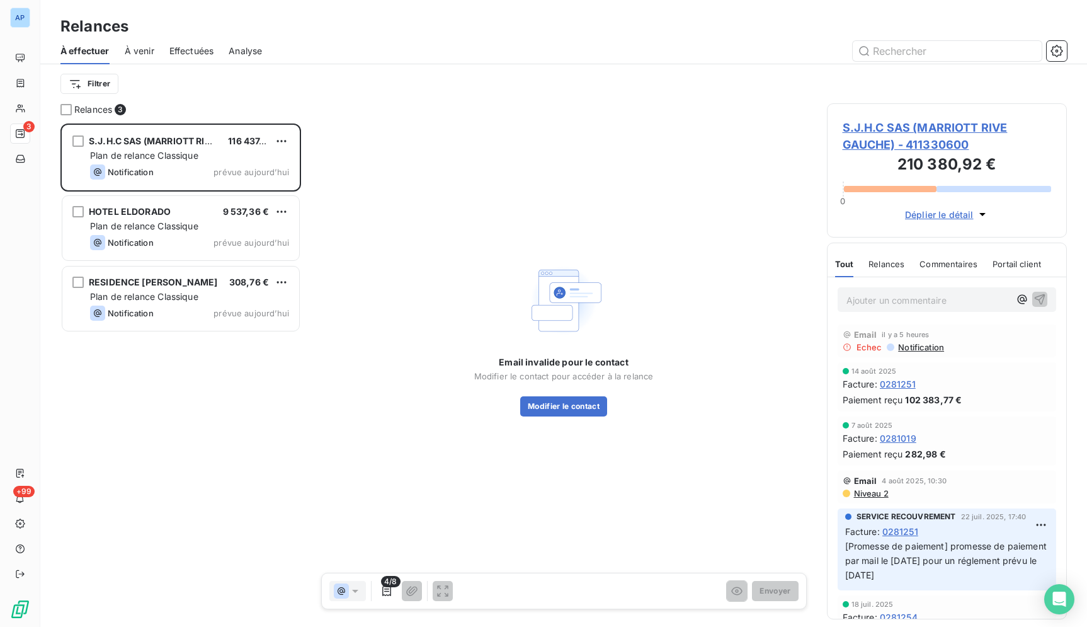
click at [172, 415] on div "S.J.H.C SAS (MARRIOTT RIVE GAUCHE) 116 437,95 € Plan de relance Classique Notif…" at bounding box center [180, 374] width 241 height 503
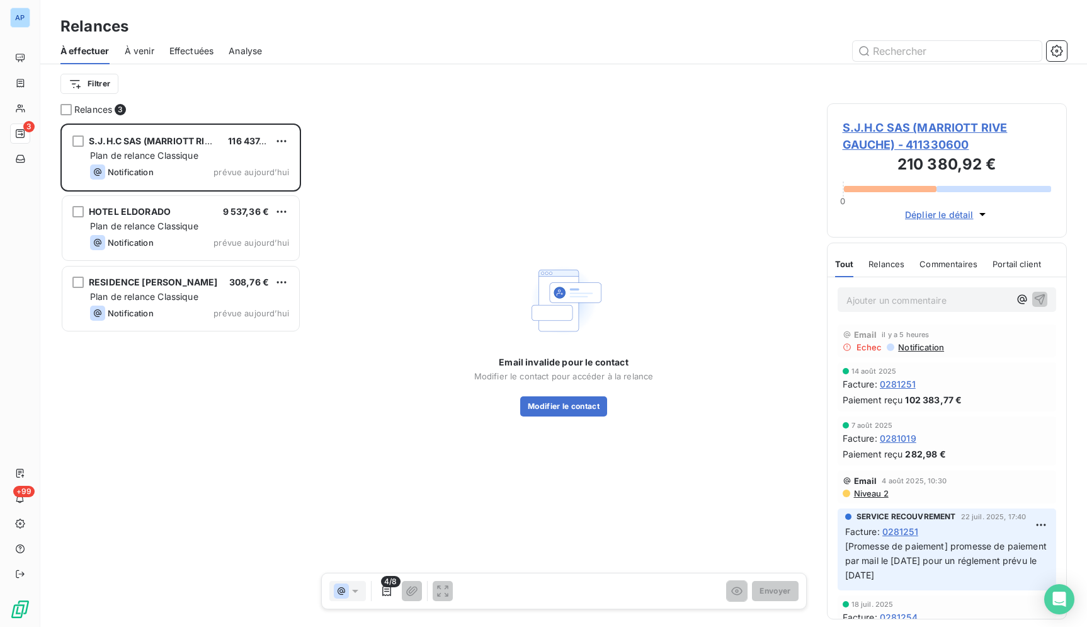
click at [172, 415] on div "S.J.H.C SAS (MARRIOTT RIVE GAUCHE) 116 437,95 € Plan de relance Classique Notif…" at bounding box center [180, 374] width 241 height 503
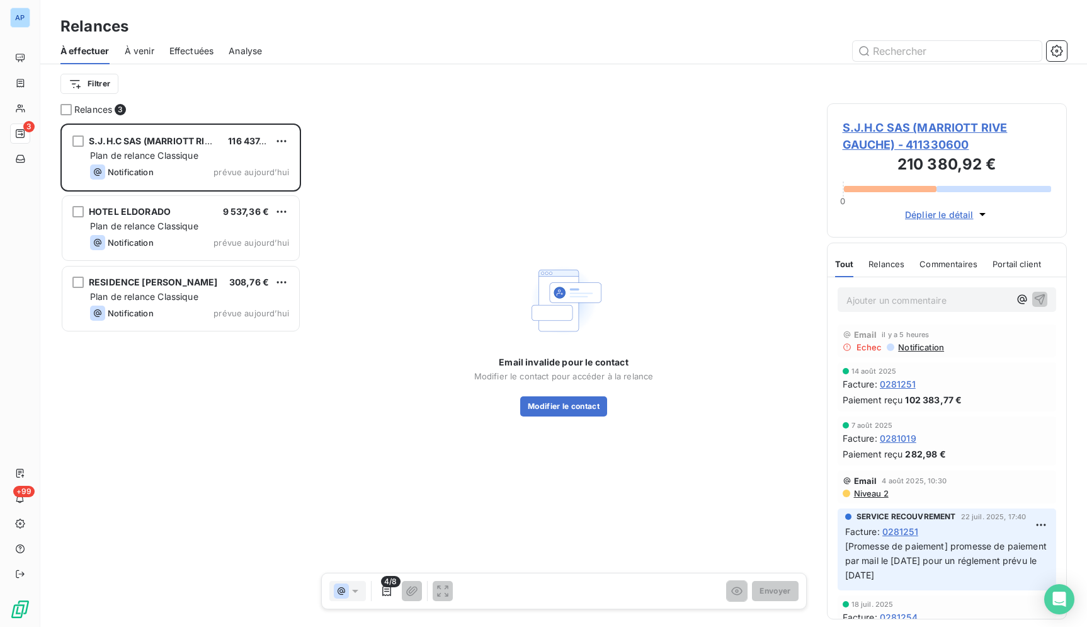
click at [172, 415] on div "S.J.H.C SAS (MARRIOTT RIVE GAUCHE) 116 437,95 € Plan de relance Classique Notif…" at bounding box center [180, 374] width 241 height 503
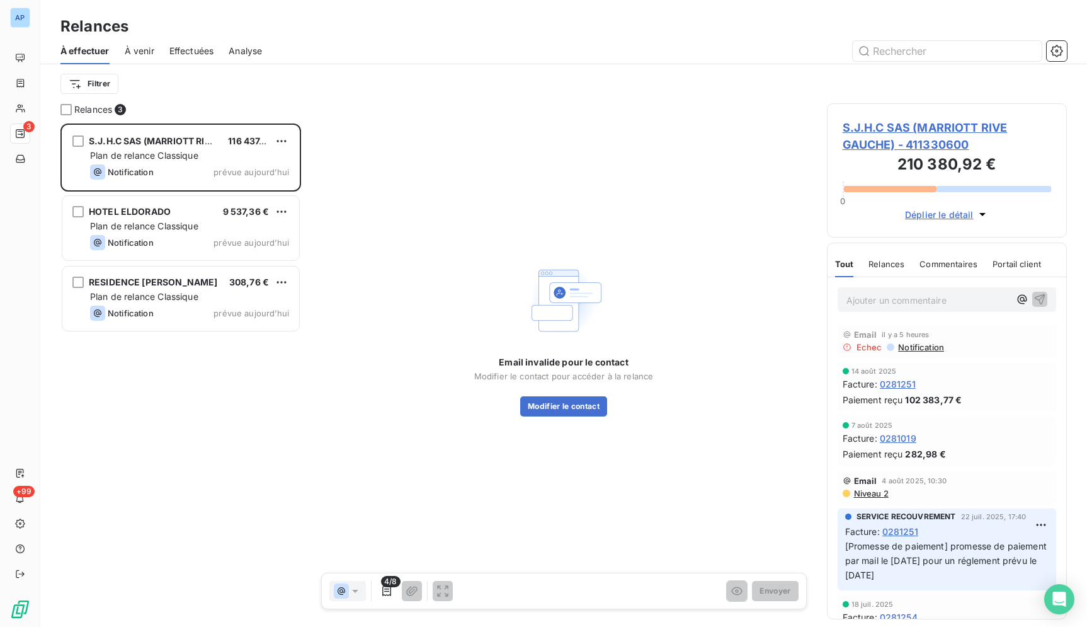
click at [172, 415] on div "S.J.H.C SAS (MARRIOTT RIVE GAUCHE) 116 437,95 € Plan de relance Classique Notif…" at bounding box center [180, 374] width 241 height 503
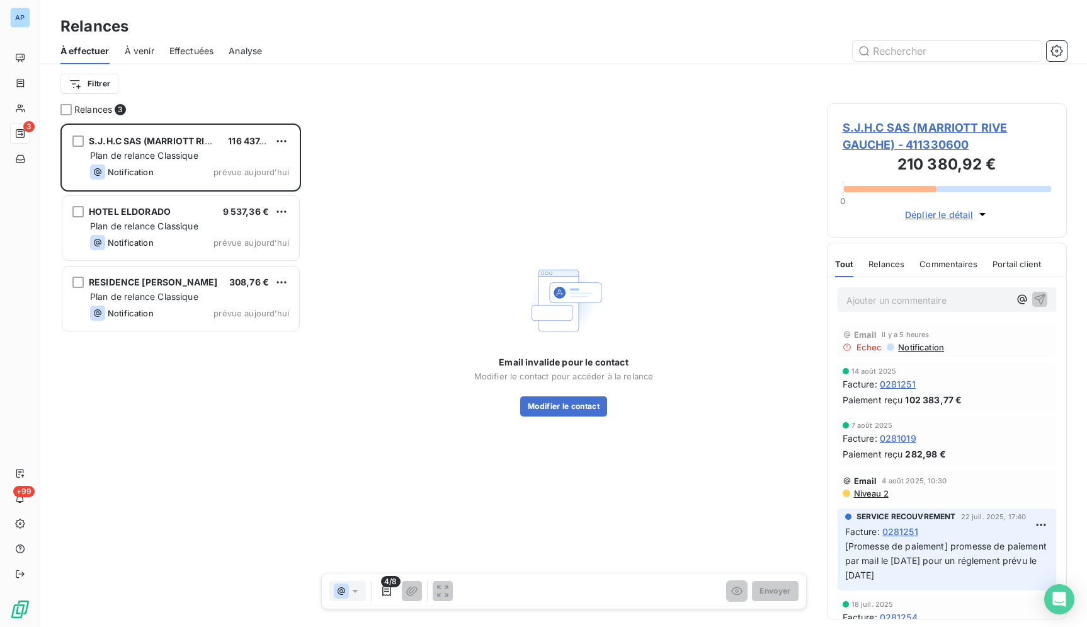
click at [172, 415] on div "S.J.H.C SAS (MARRIOTT RIVE GAUCHE) 116 437,95 € Plan de relance Classique Notif…" at bounding box center [180, 374] width 241 height 503
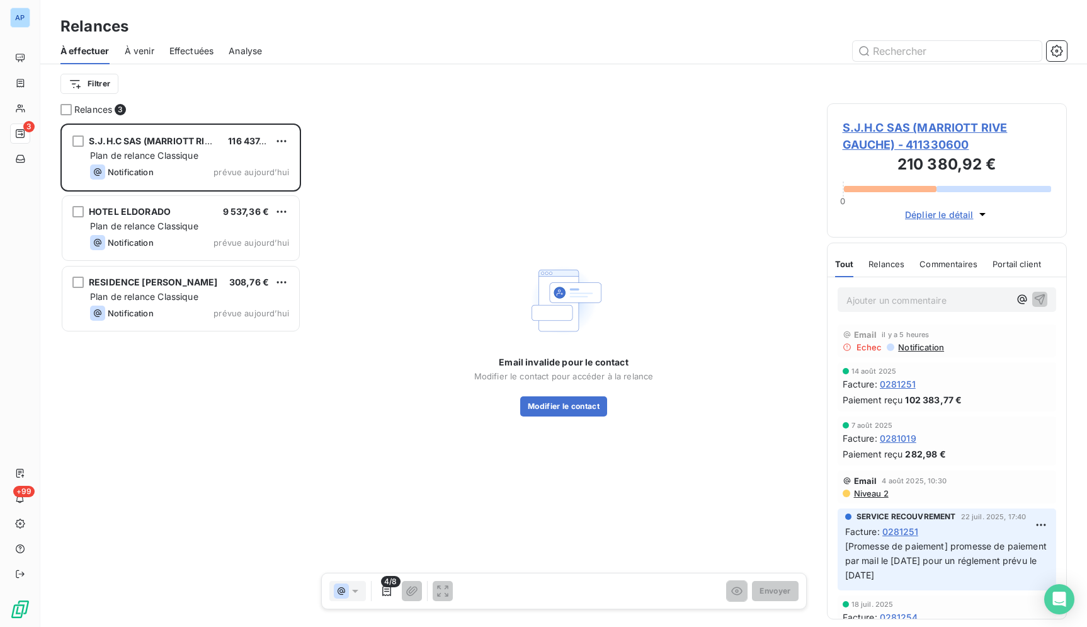
click at [172, 415] on div "S.J.H.C SAS (MARRIOTT RIVE GAUCHE) 116 437,95 € Plan de relance Classique Notif…" at bounding box center [180, 374] width 241 height 503
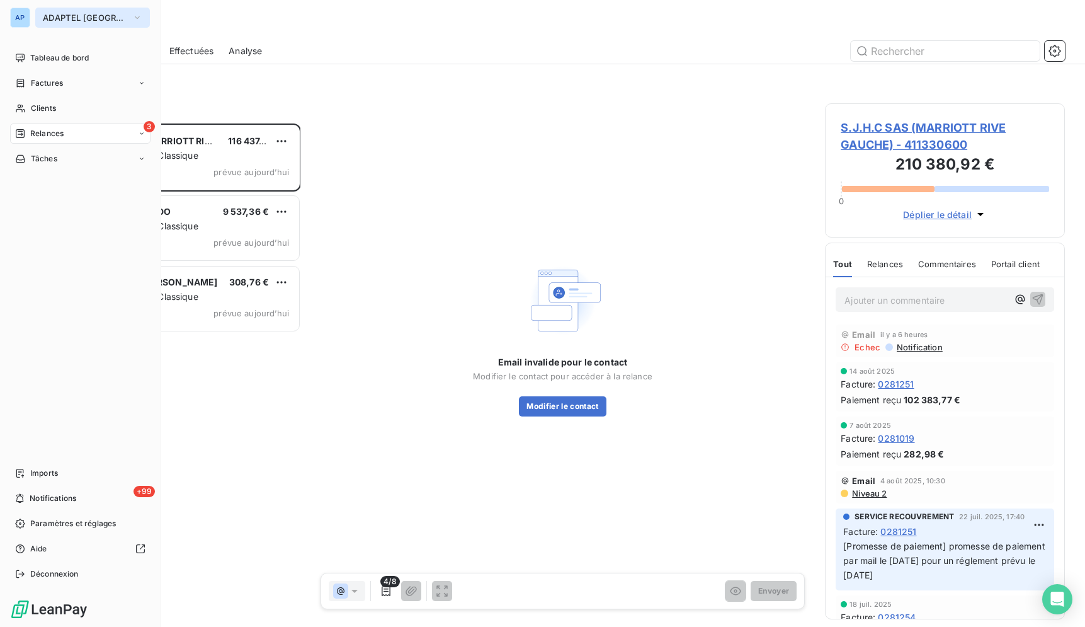
click at [71, 25] on button "ADAPTEL PARIS" at bounding box center [92, 18] width 115 height 20
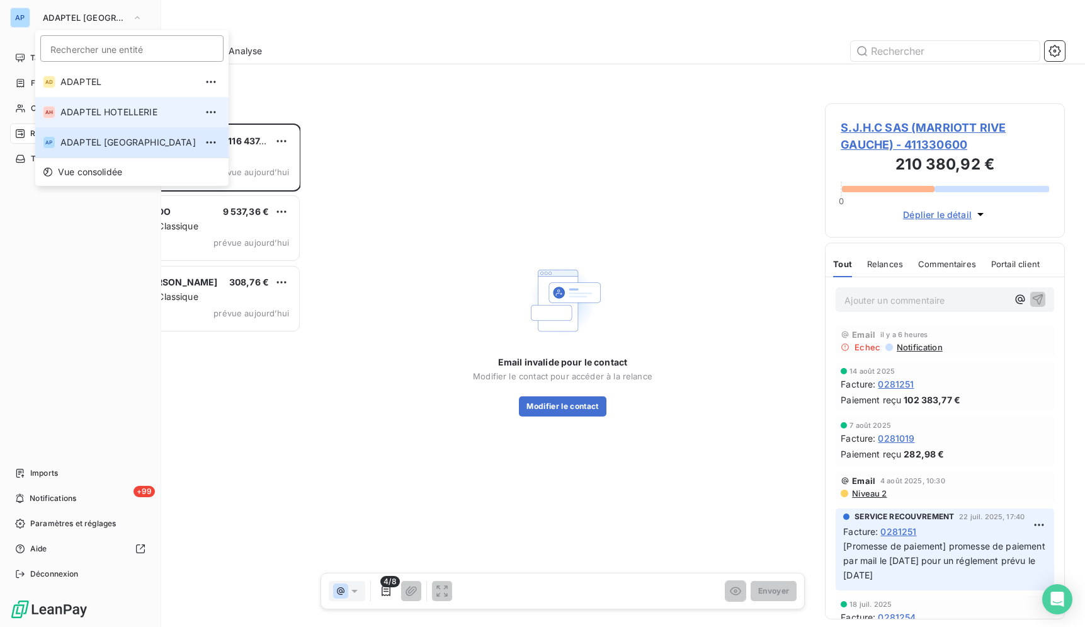
click at [96, 110] on span "ADAPTEL HOTELLERIE" at bounding box center [127, 112] width 135 height 13
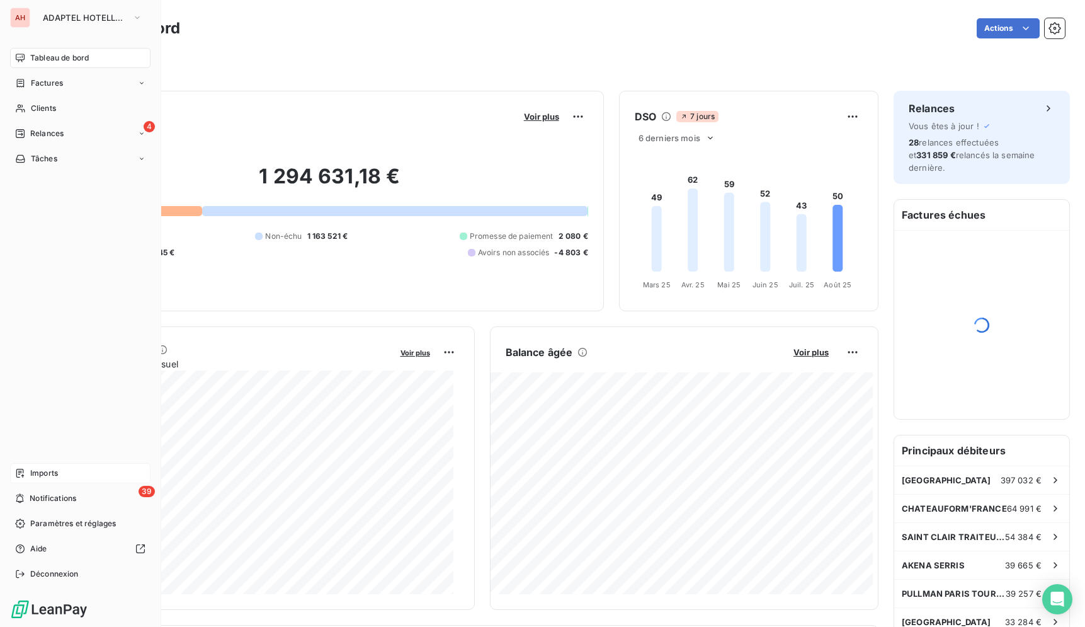
click at [43, 474] on span "Imports" at bounding box center [44, 472] width 28 height 11
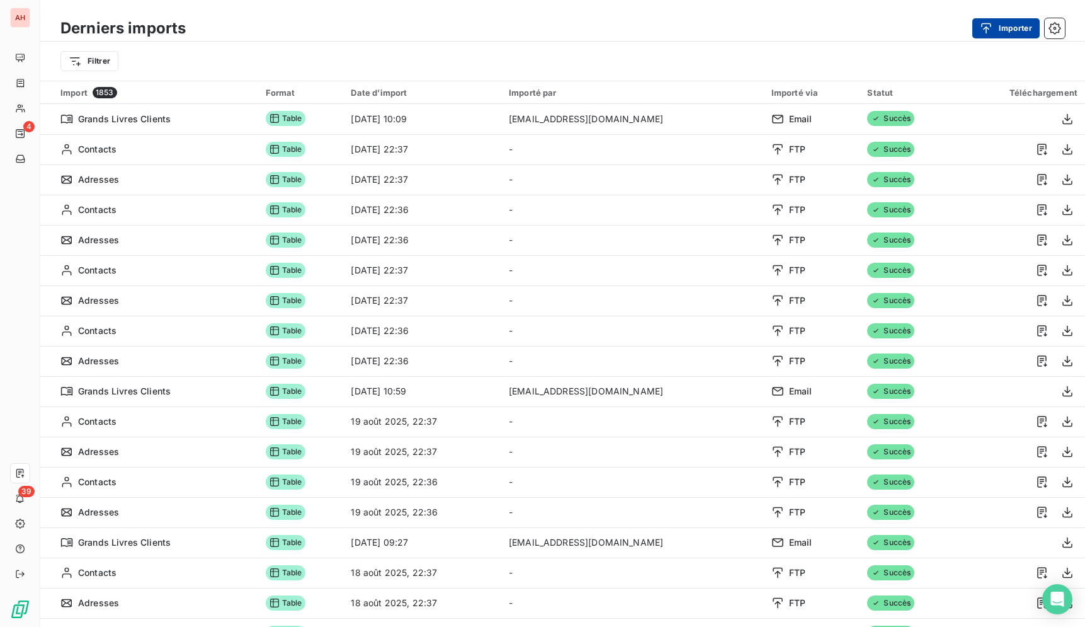
click at [1009, 27] on button "Importer" at bounding box center [1006, 28] width 67 height 20
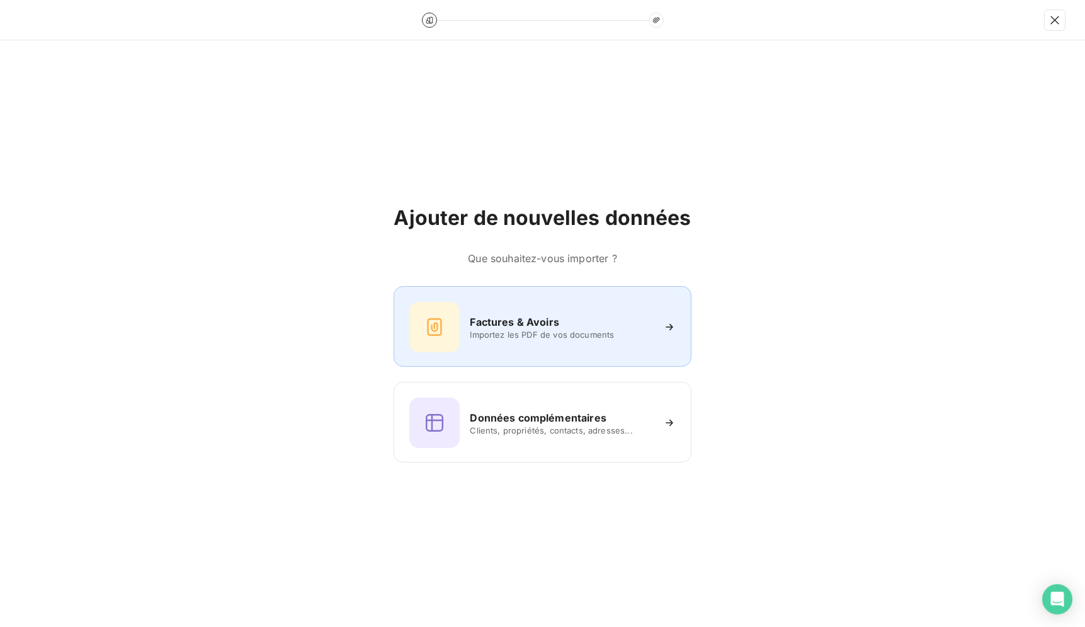
click at [614, 329] on div "Factures & Avoirs" at bounding box center [561, 321] width 183 height 15
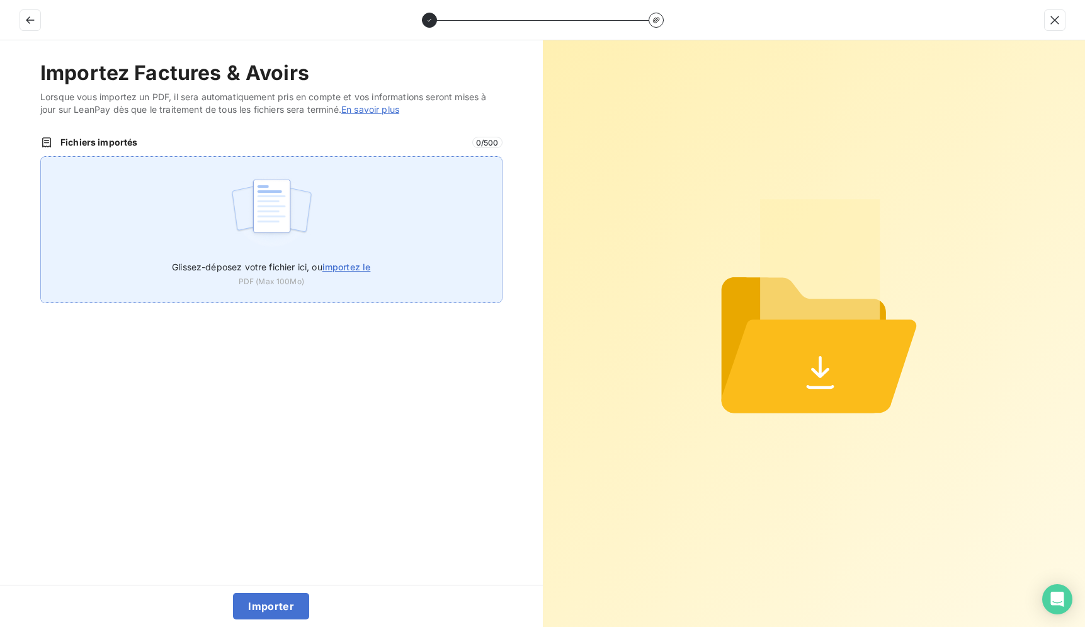
click at [295, 243] on img at bounding box center [272, 212] width 84 height 81
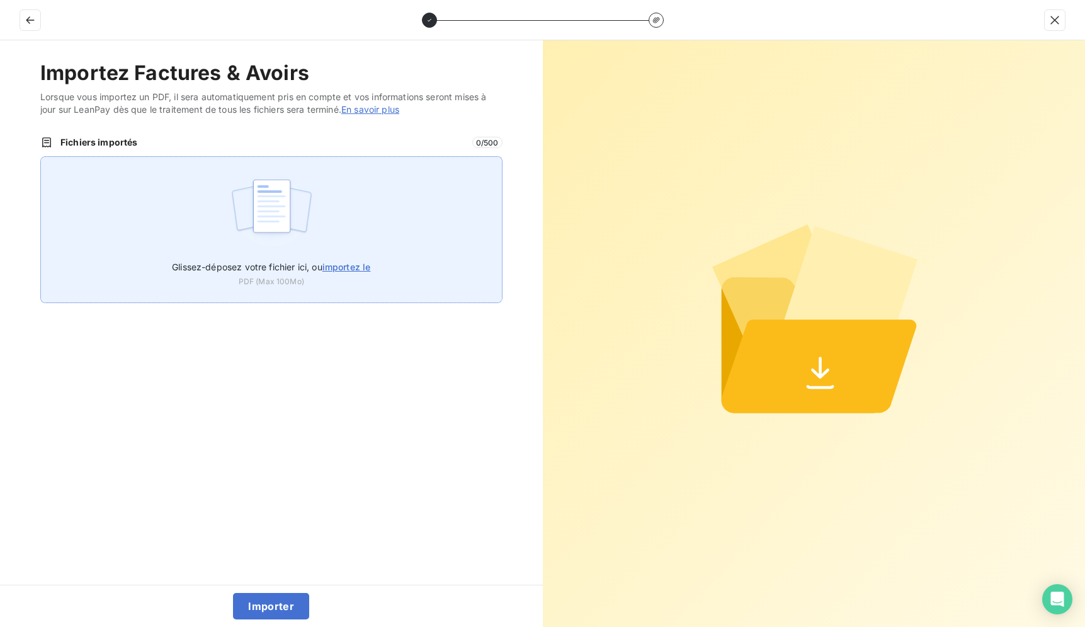
type input "C:\fakepath\0155330.pdf"
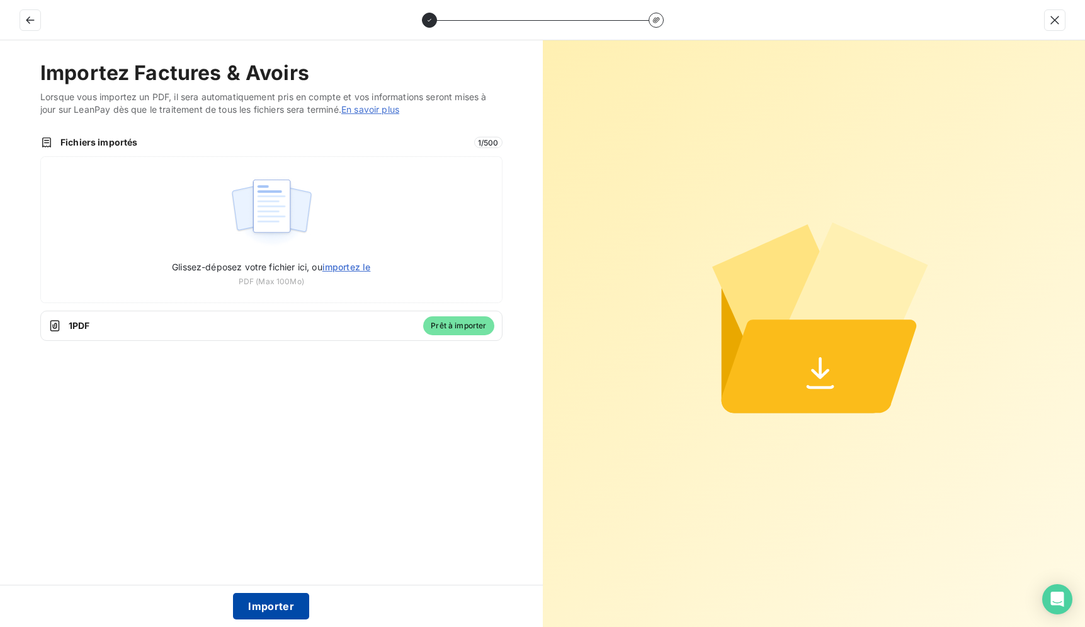
click at [283, 612] on button "Importer" at bounding box center [271, 606] width 76 height 26
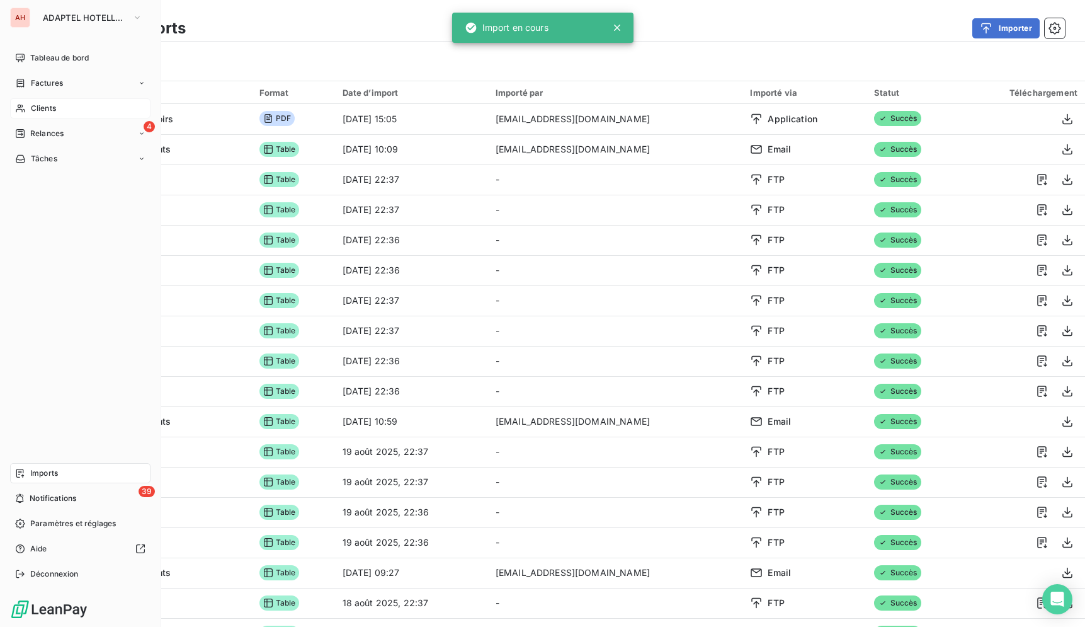
click at [24, 112] on icon at bounding box center [20, 108] width 11 height 10
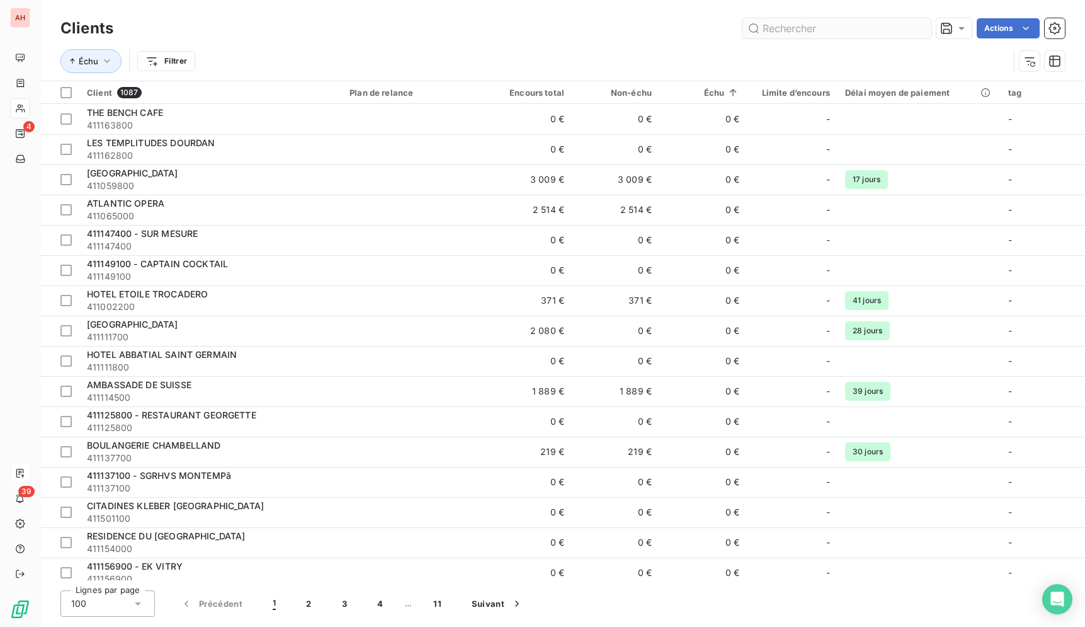
click at [916, 27] on input "text" at bounding box center [837, 28] width 189 height 20
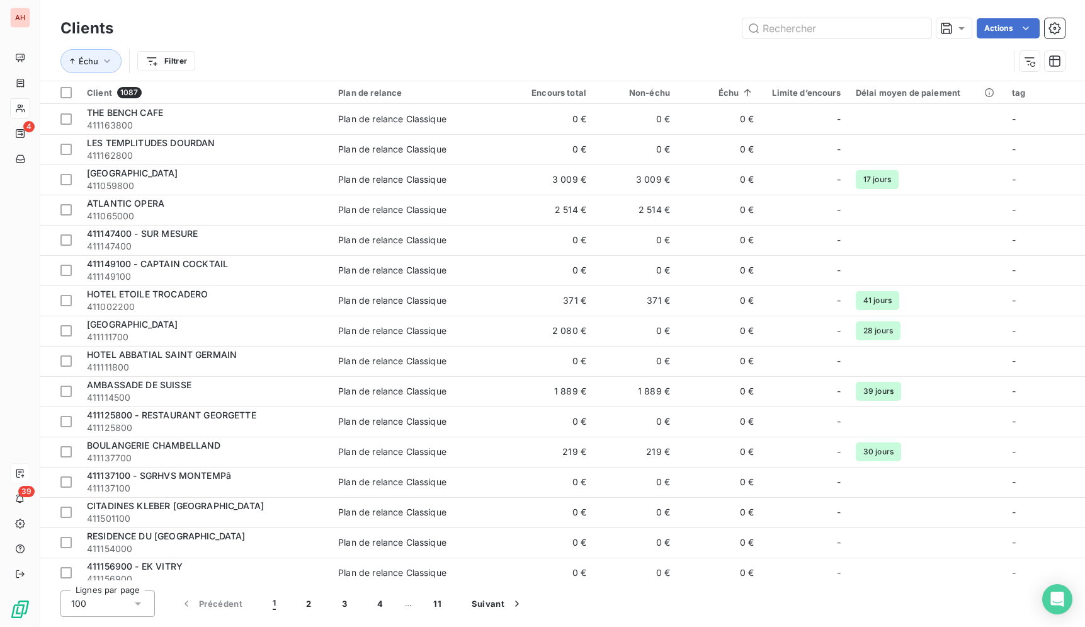
click at [794, 38] on div "Clients Actions" at bounding box center [562, 28] width 1005 height 26
click at [805, 27] on input "text" at bounding box center [837, 28] width 189 height 20
paste input "DUMINY VENDOME"
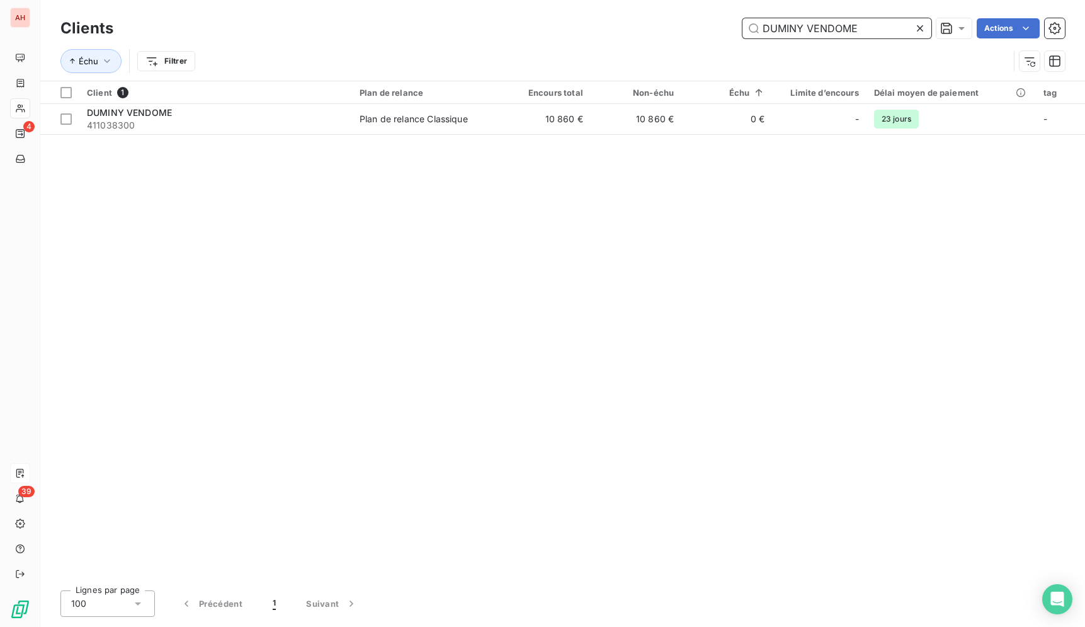
type input "DUMINY VENDOME"
click at [586, 135] on div "Client 1 Plan de relance Encours total Non-échu Échu Limite d’encours Délai moy…" at bounding box center [562, 330] width 1045 height 499
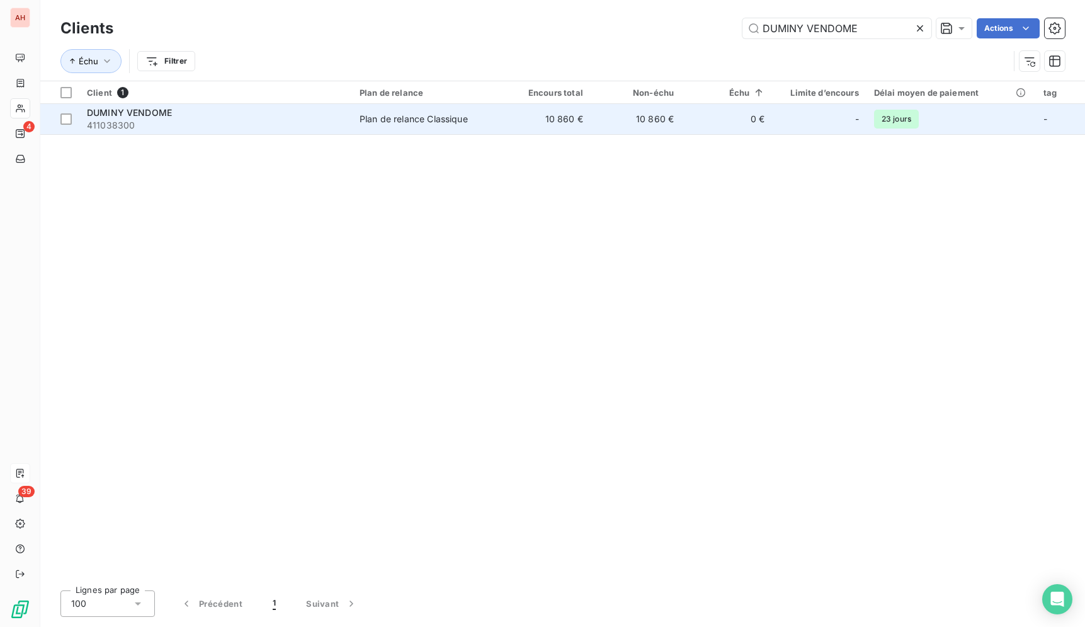
click at [586, 125] on td "10 860 €" at bounding box center [545, 119] width 91 height 30
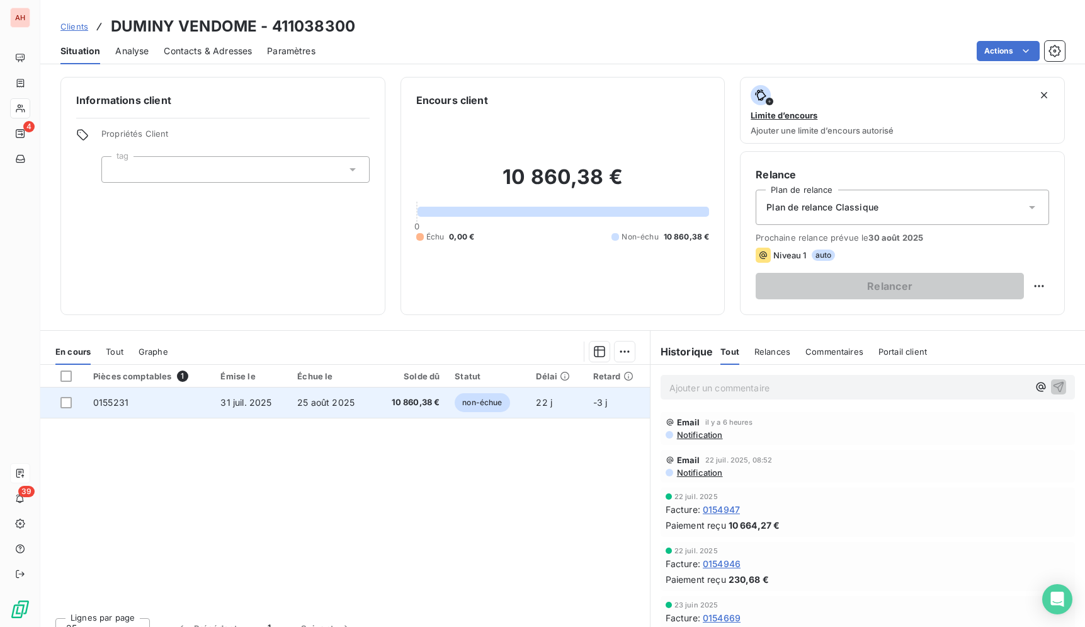
click at [508, 409] on td "non-échue" at bounding box center [487, 402] width 81 height 30
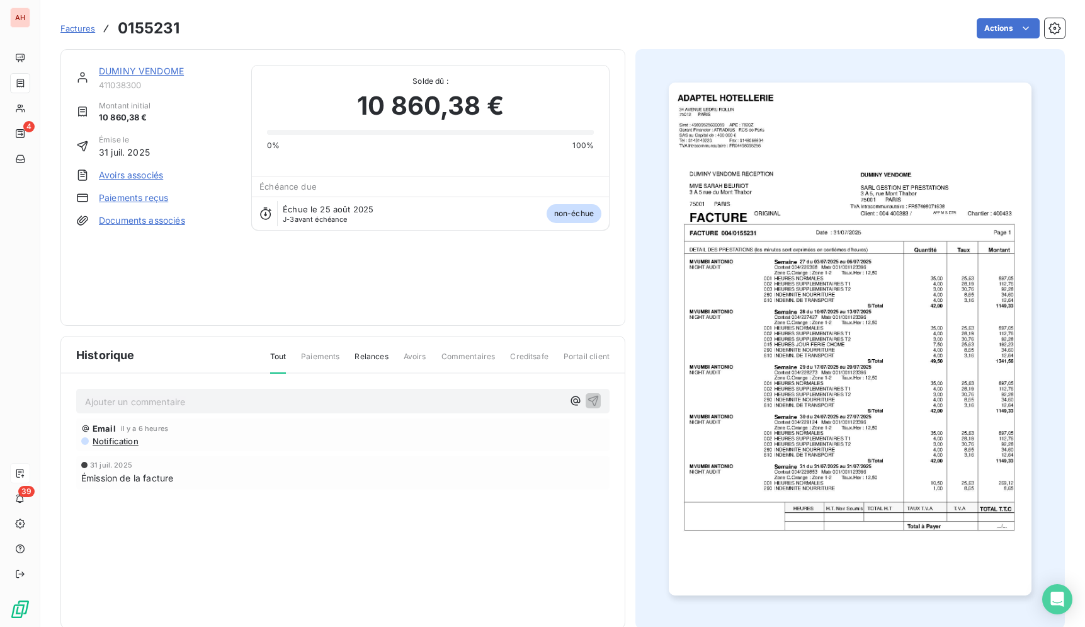
click at [849, 208] on img "button" at bounding box center [850, 339] width 362 height 513
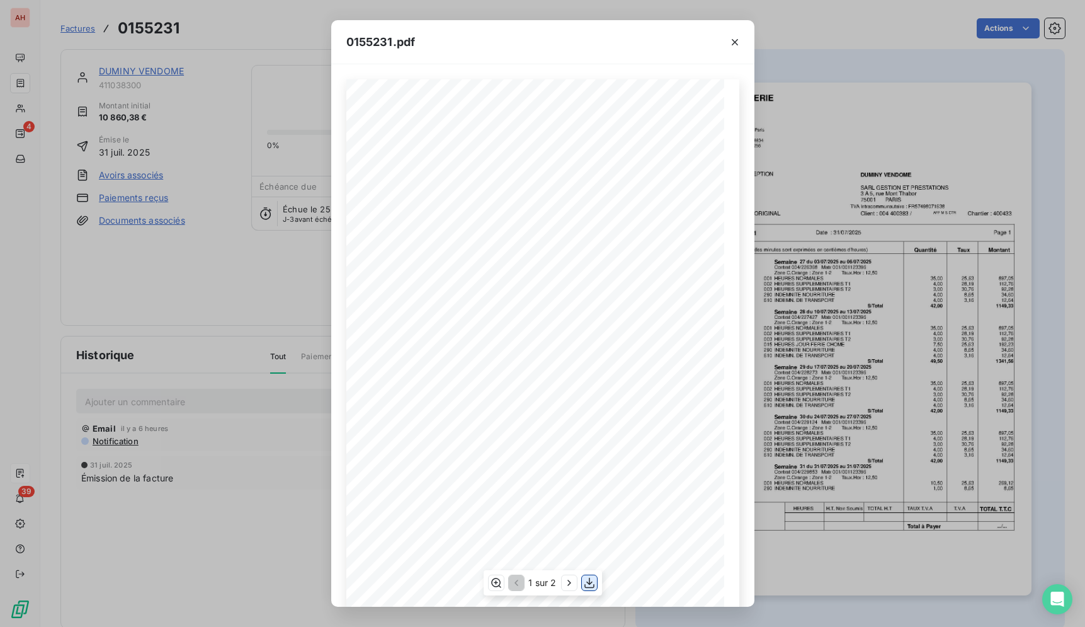
click at [587, 583] on icon "button" at bounding box center [589, 582] width 13 height 13
click at [733, 42] on icon "button" at bounding box center [735, 42] width 13 height 13
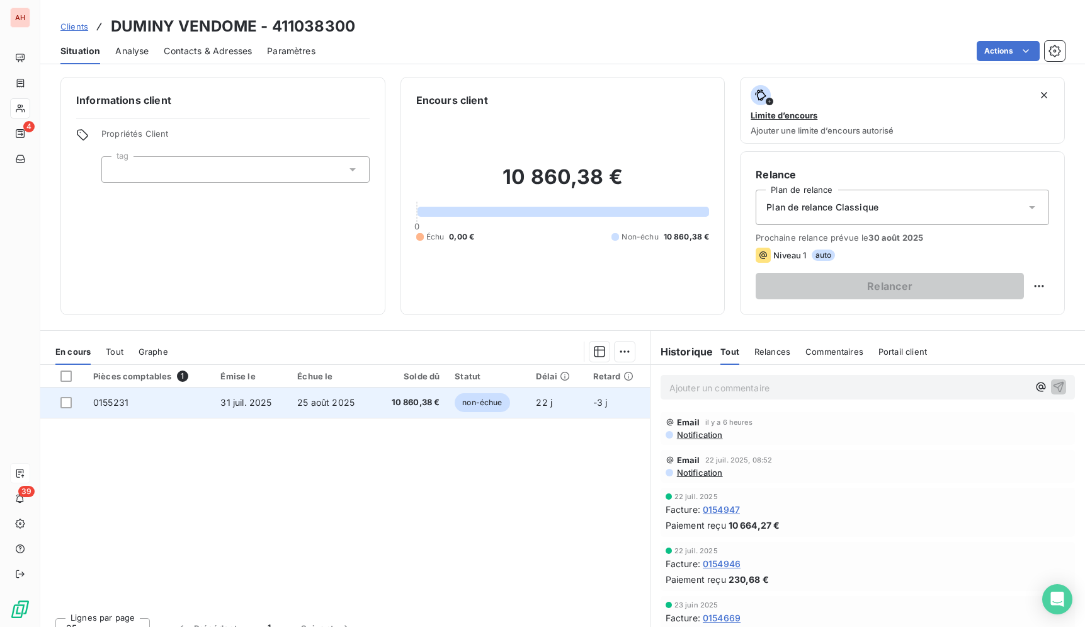
click at [541, 400] on span "22 j" at bounding box center [544, 402] width 16 height 11
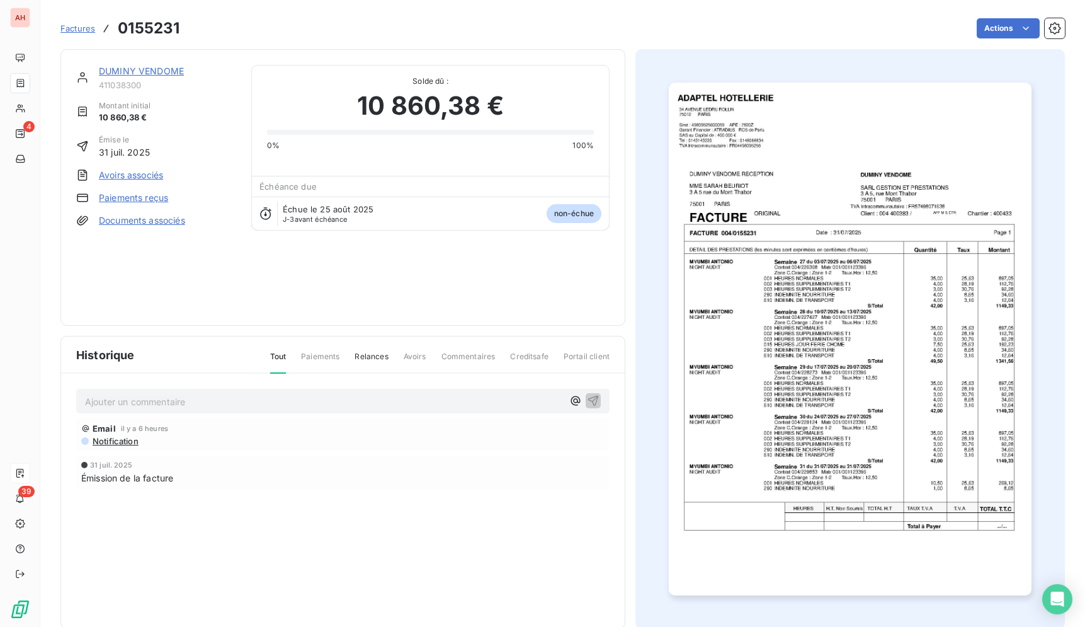
click at [946, 258] on img "button" at bounding box center [850, 339] width 362 height 513
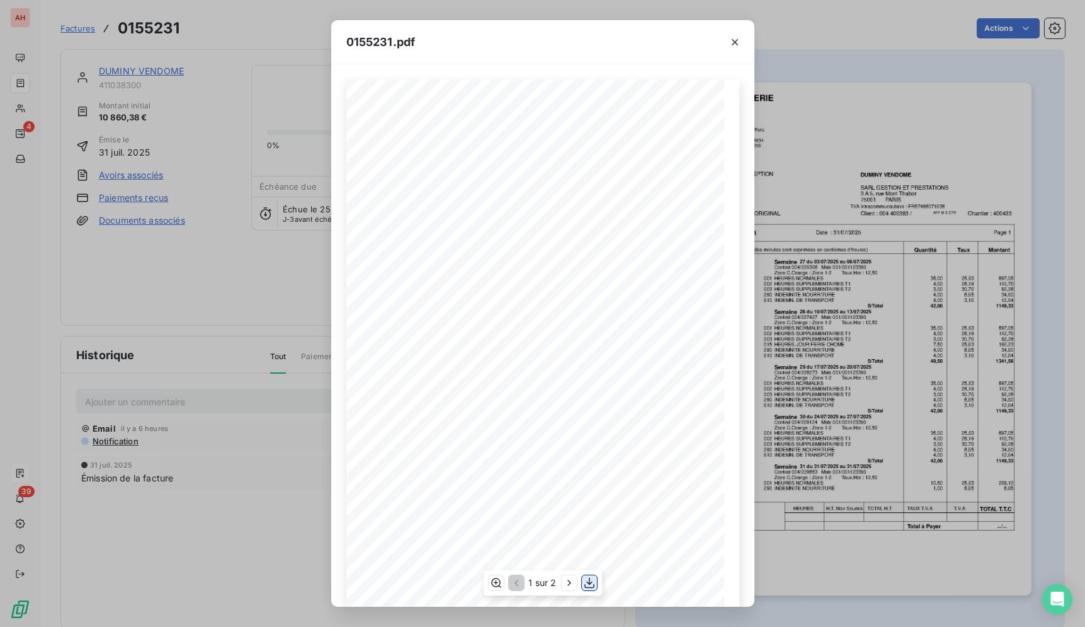
click at [585, 579] on icon "button" at bounding box center [589, 582] width 13 height 13
click at [736, 41] on icon "button" at bounding box center [735, 42] width 6 height 6
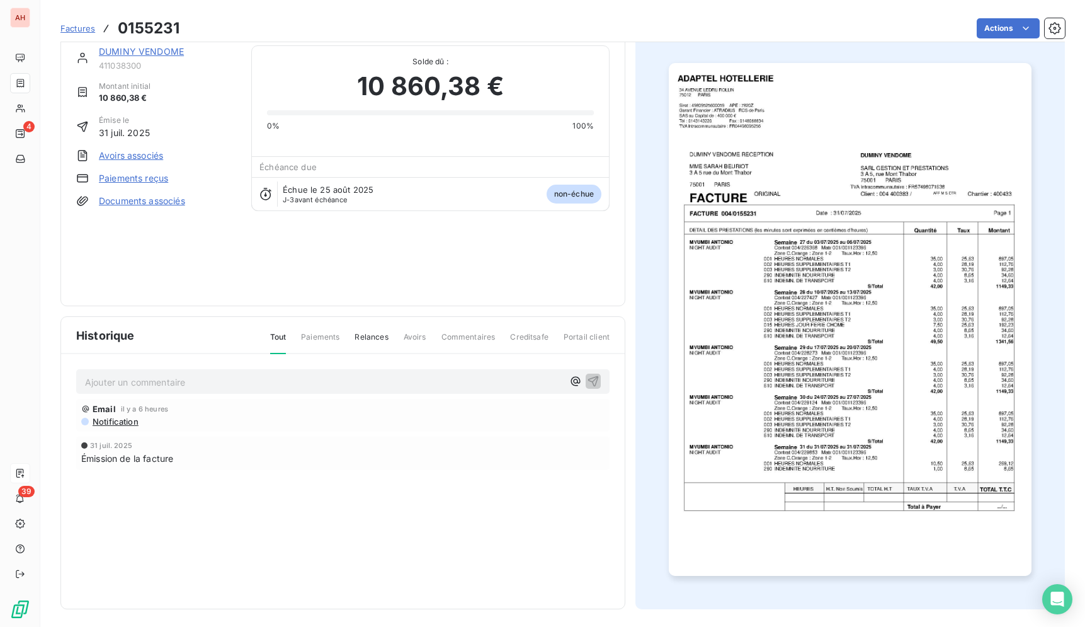
scroll to position [23, 0]
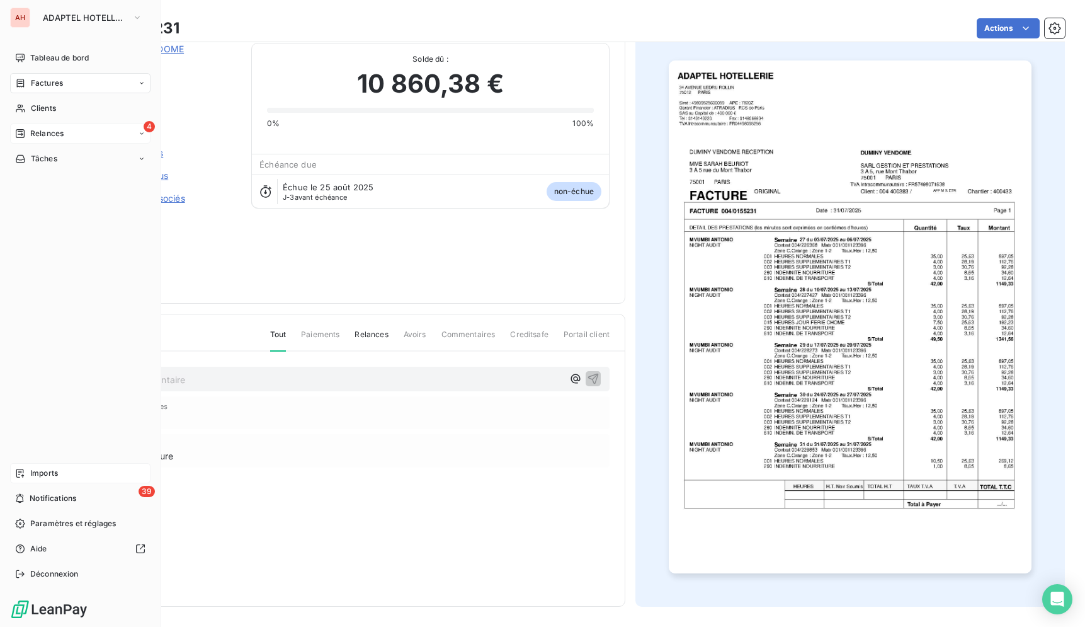
click at [31, 133] on span "Relances" at bounding box center [46, 133] width 33 height 11
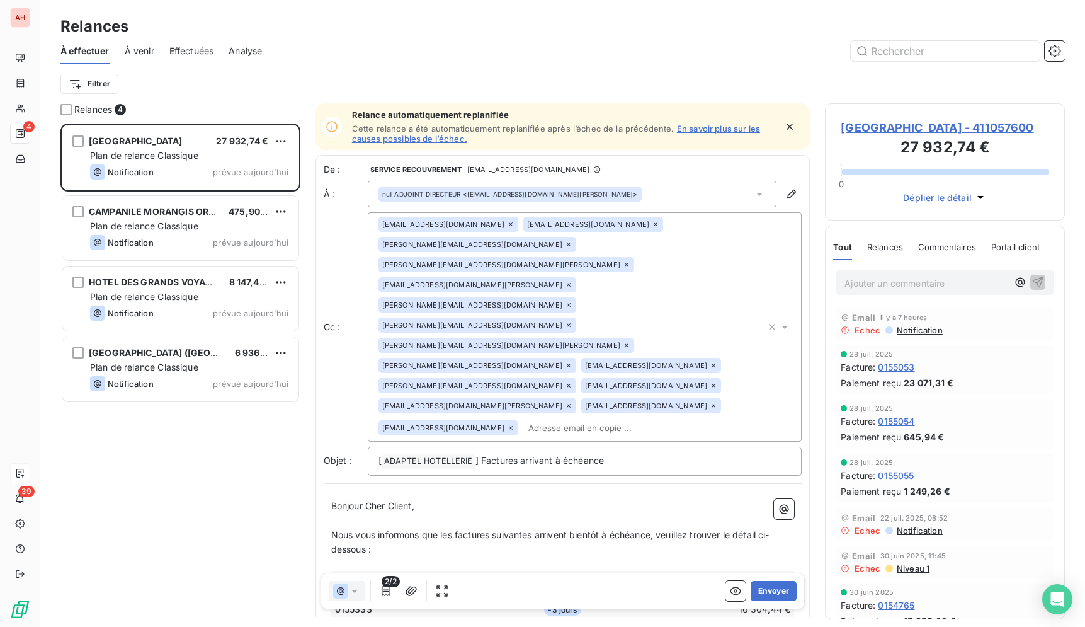
scroll to position [493, 229]
drag, startPoint x: 799, startPoint y: 353, endPoint x: 799, endPoint y: 361, distance: 8.2
click at [799, 361] on div "De : SERVICE RECOUVREMENT - rappels@leanpay.io À : null ADJOINT DIRECTEUR <pier…" at bounding box center [563, 467] width 495 height 625
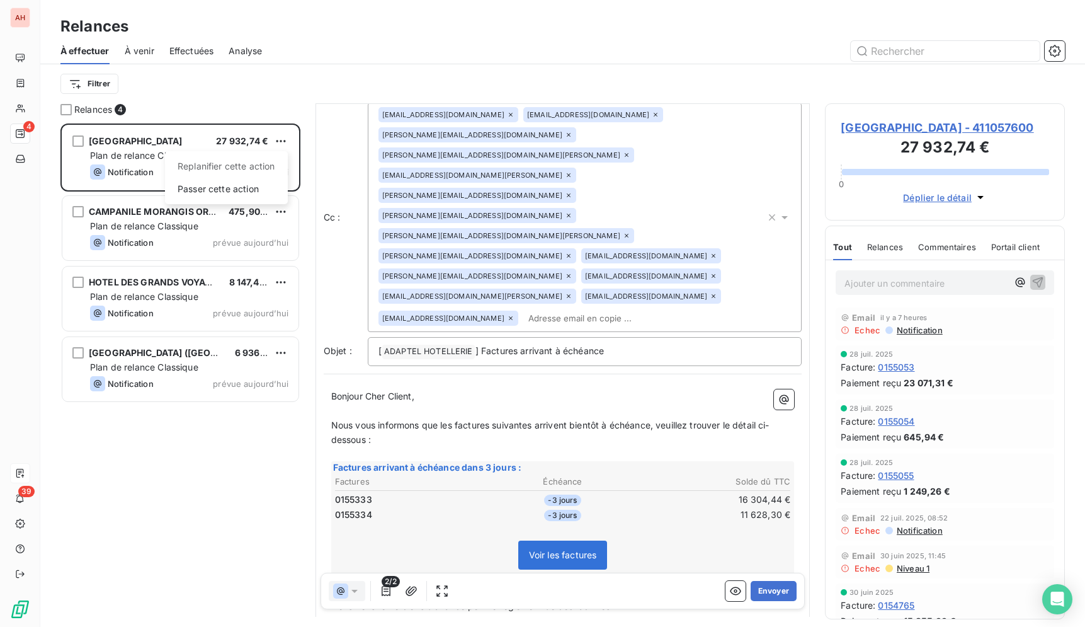
scroll to position [110, 0]
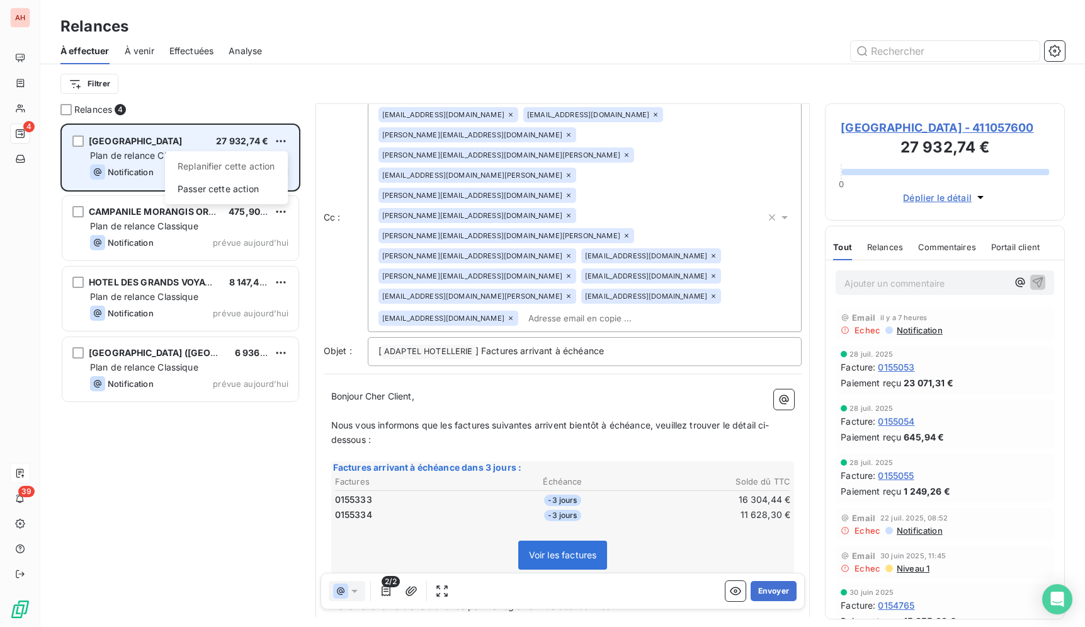
click at [232, 168] on div "Replanifier cette action" at bounding box center [226, 166] width 113 height 20
drag, startPoint x: 262, startPoint y: 161, endPoint x: 214, endPoint y: 154, distance: 49.1
click at [214, 154] on div "Plan de relance Classique" at bounding box center [189, 155] width 198 height 13
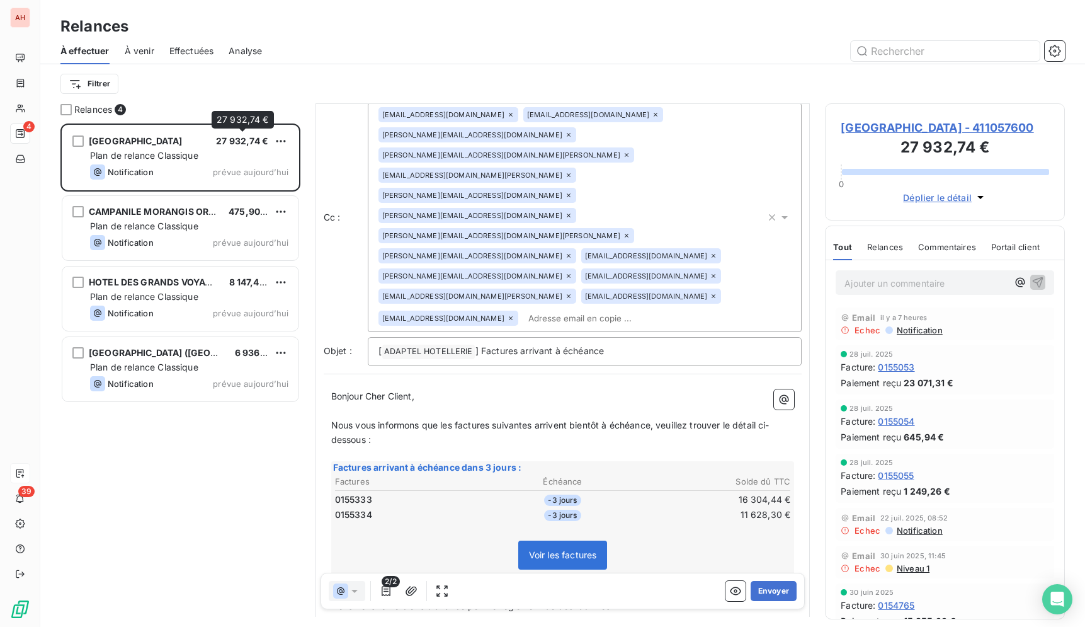
click at [265, 135] on div "27 932,74 €" at bounding box center [242, 141] width 52 height 13
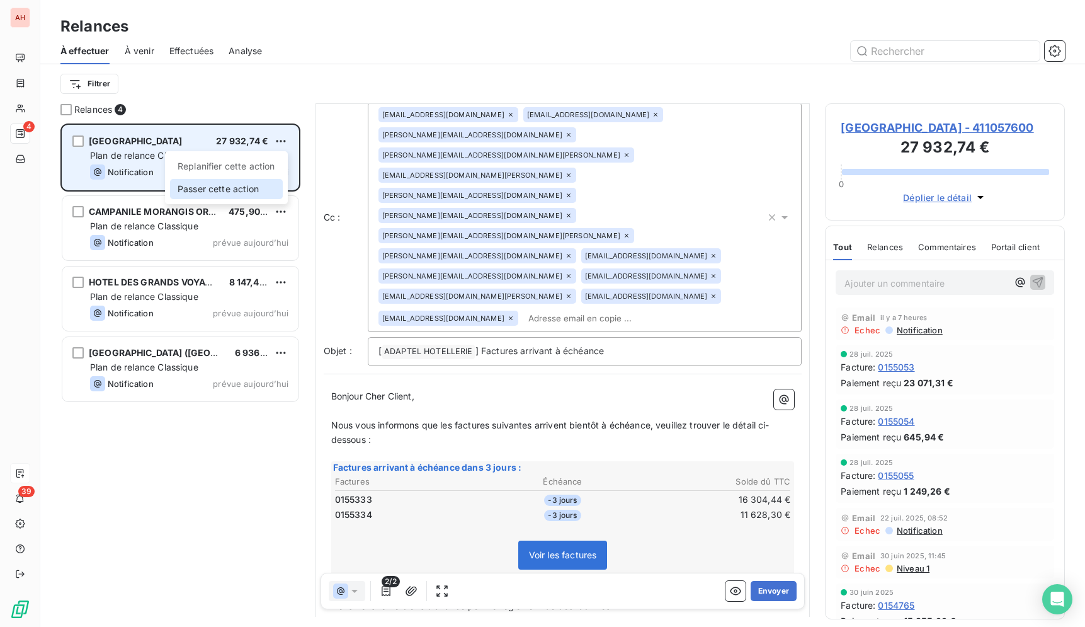
click at [257, 185] on div "Passer cette action" at bounding box center [226, 189] width 113 height 20
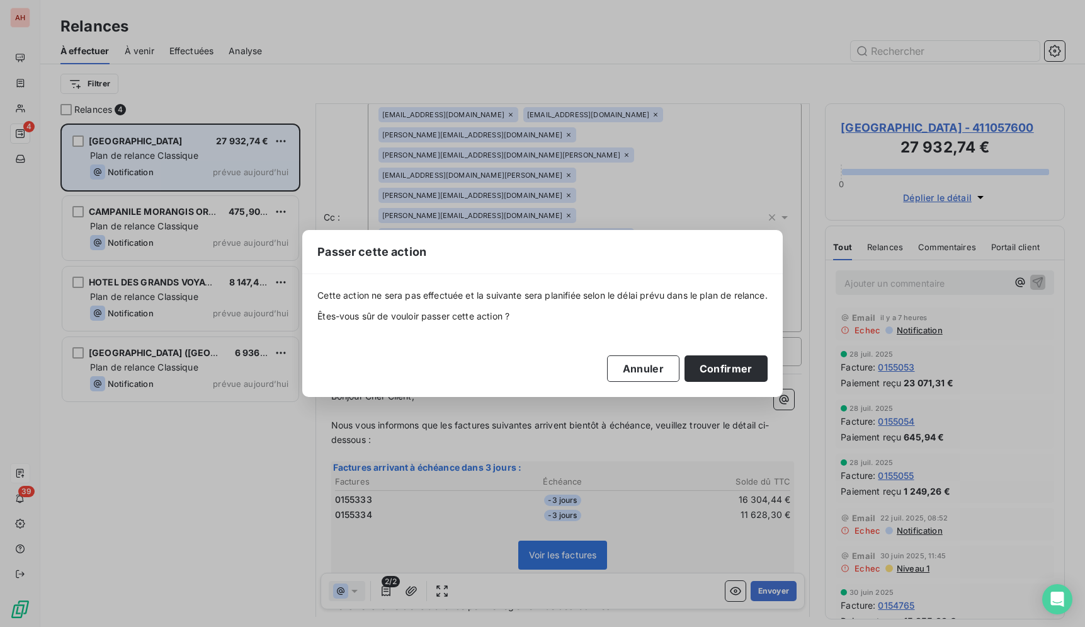
drag, startPoint x: 741, startPoint y: 362, endPoint x: 642, endPoint y: 326, distance: 105.8
click at [742, 360] on button "Confirmer" at bounding box center [726, 368] width 83 height 26
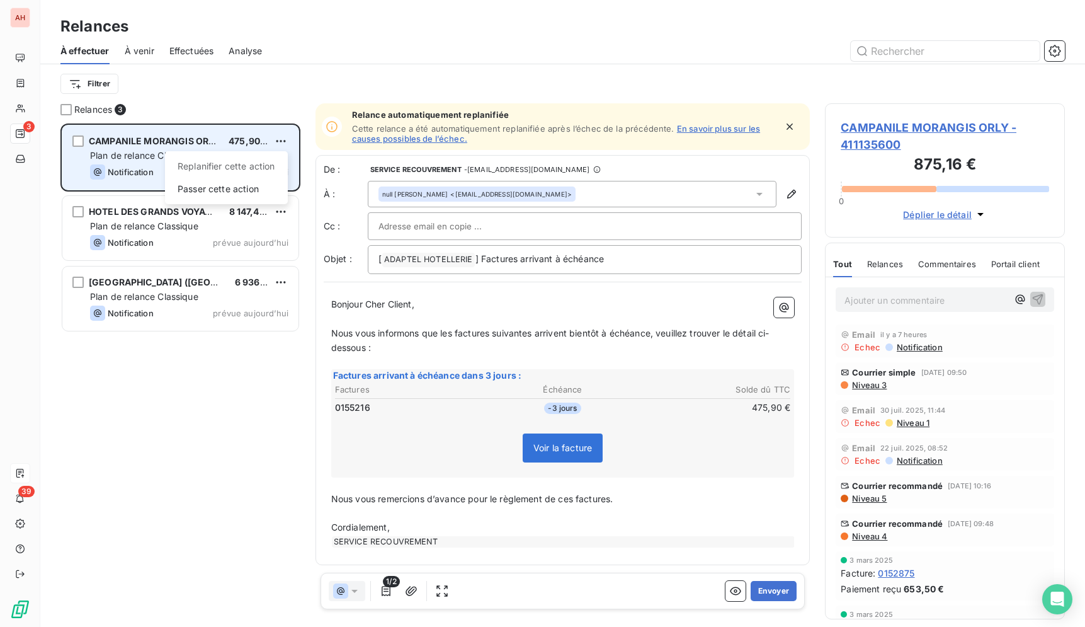
scroll to position [493, 229]
click at [245, 190] on div "Passer cette action" at bounding box center [226, 189] width 113 height 20
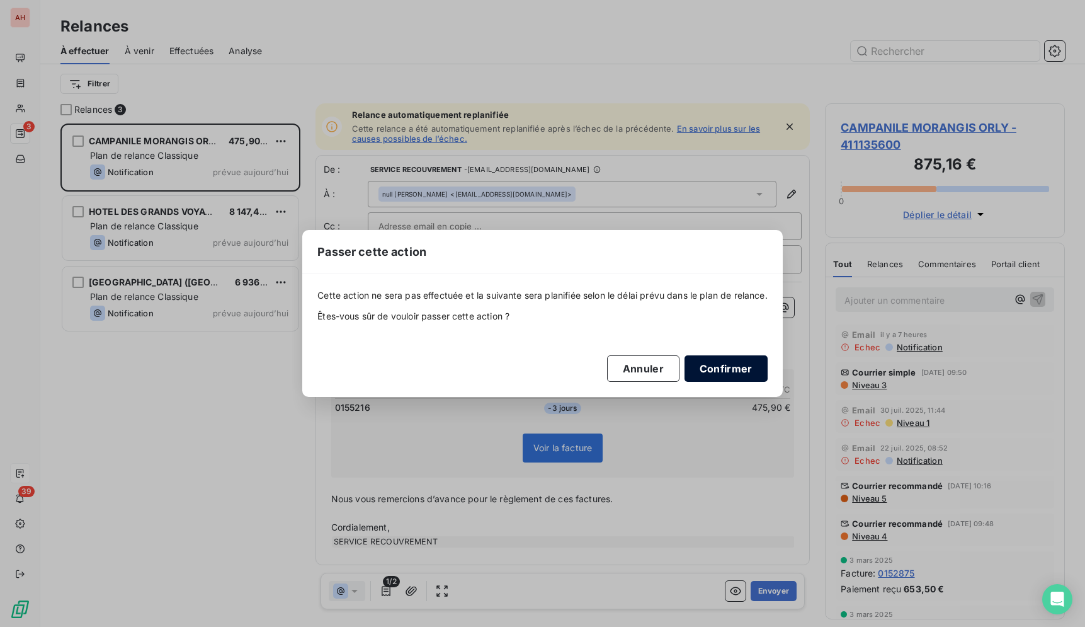
click at [734, 369] on button "Confirmer" at bounding box center [726, 368] width 83 height 26
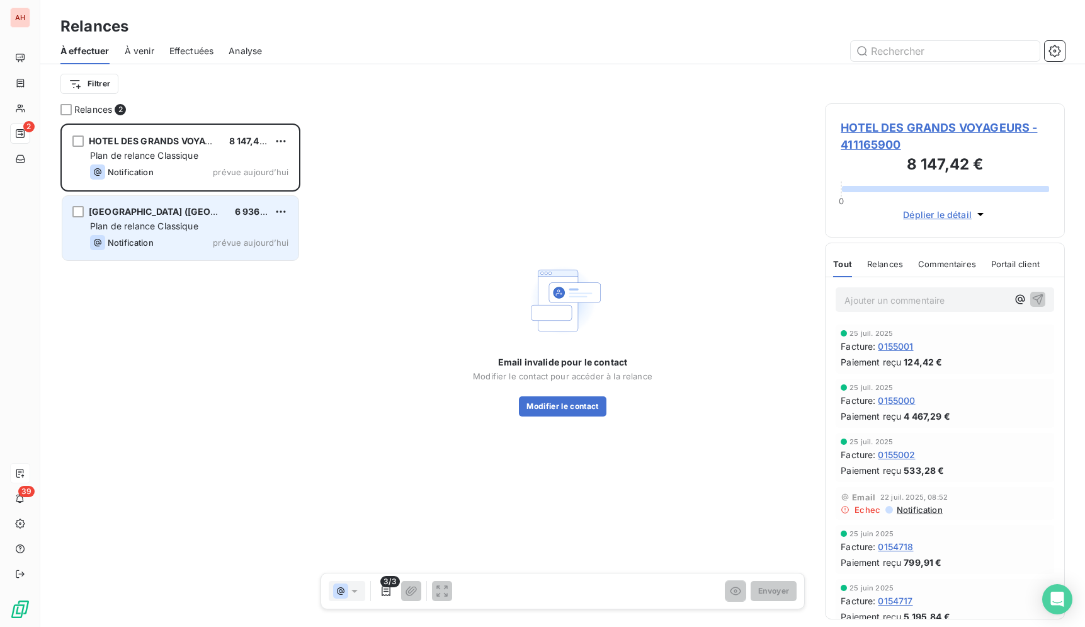
click at [229, 231] on div "Plan de relance Classique" at bounding box center [189, 226] width 198 height 13
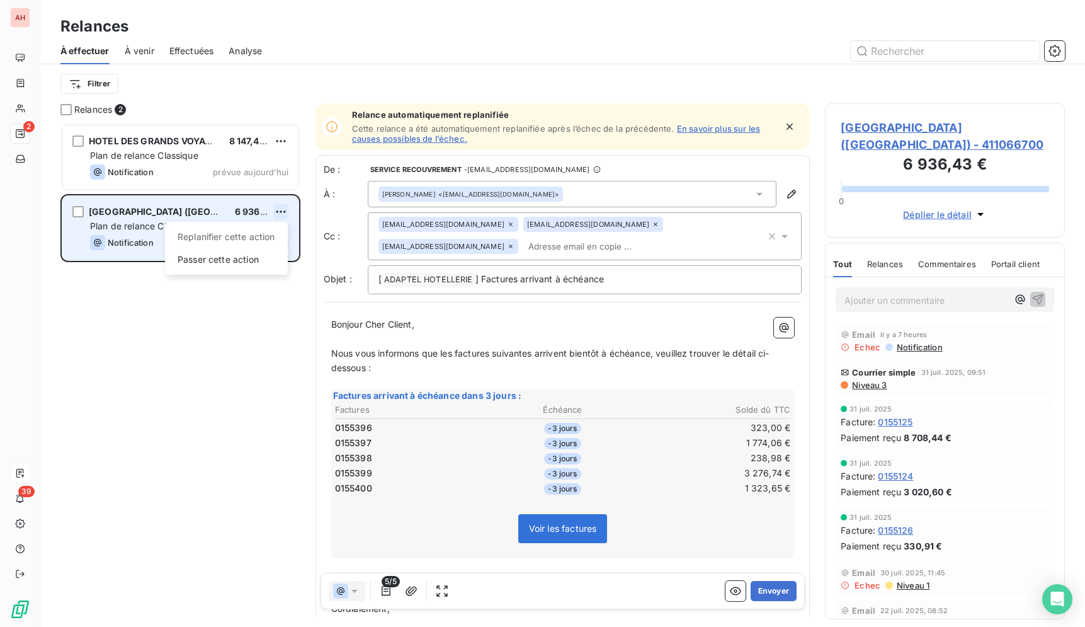
scroll to position [493, 229]
click at [259, 257] on div "Passer cette action" at bounding box center [226, 259] width 113 height 20
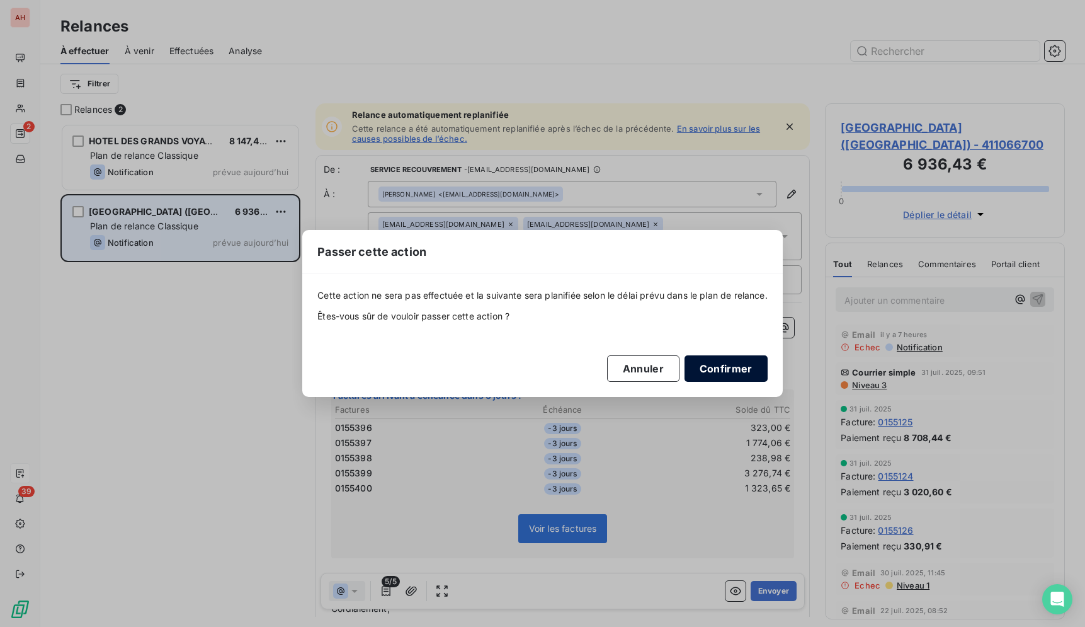
click at [728, 380] on button "Confirmer" at bounding box center [726, 368] width 83 height 26
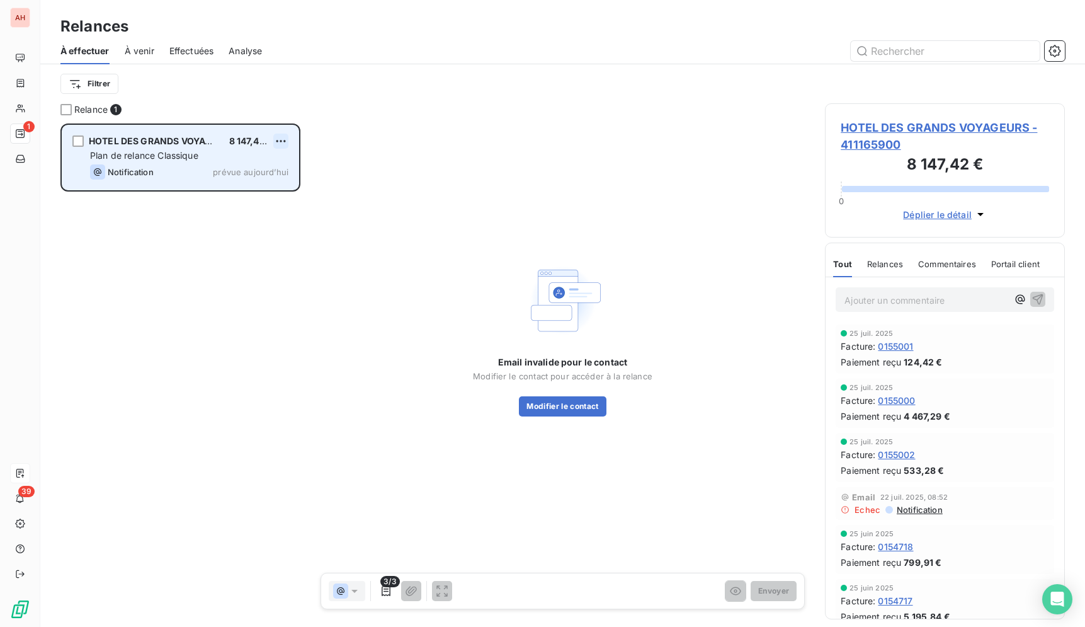
scroll to position [493, 229]
click at [246, 183] on div "Passer cette action" at bounding box center [226, 189] width 113 height 20
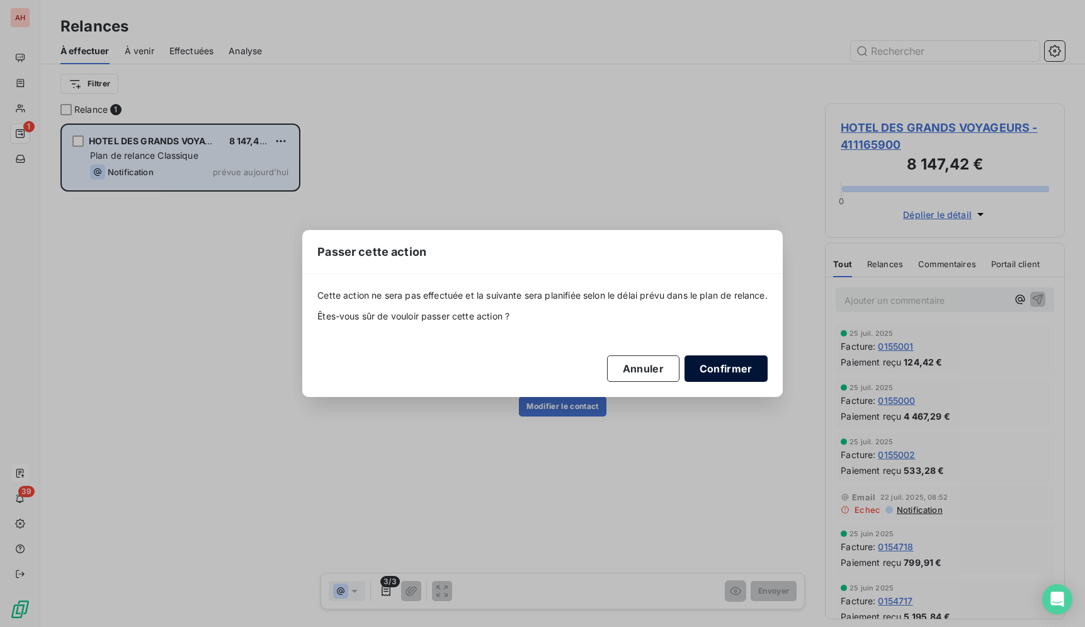
click at [759, 381] on button "Confirmer" at bounding box center [726, 368] width 83 height 26
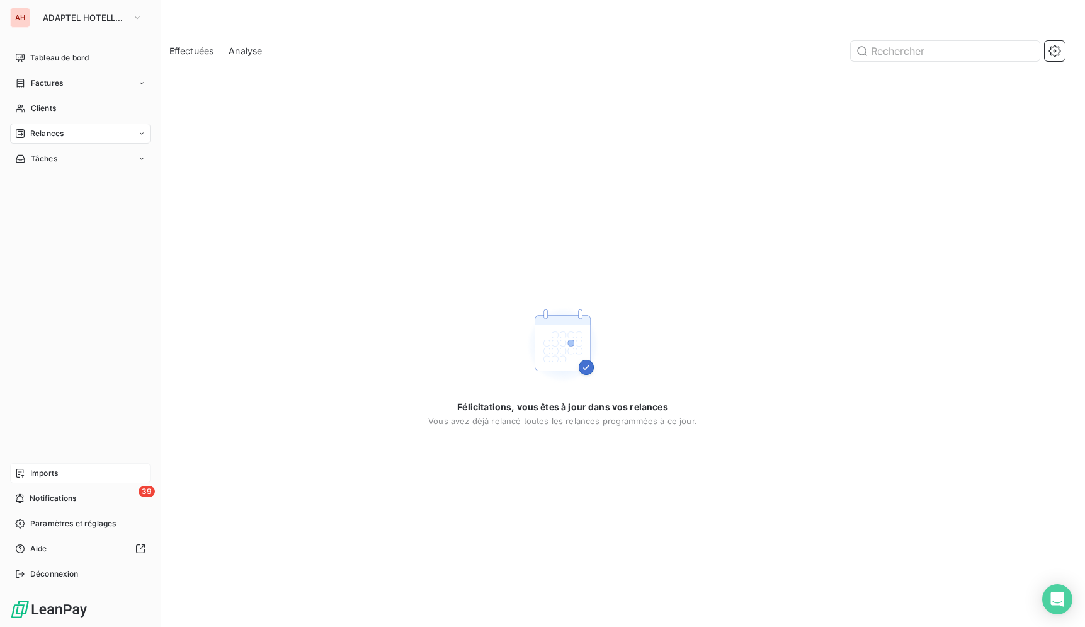
click at [30, 22] on div "AH" at bounding box center [20, 18] width 20 height 20
click at [84, 18] on span "ADAPTEL HOTELLERIE" at bounding box center [85, 18] width 84 height 10
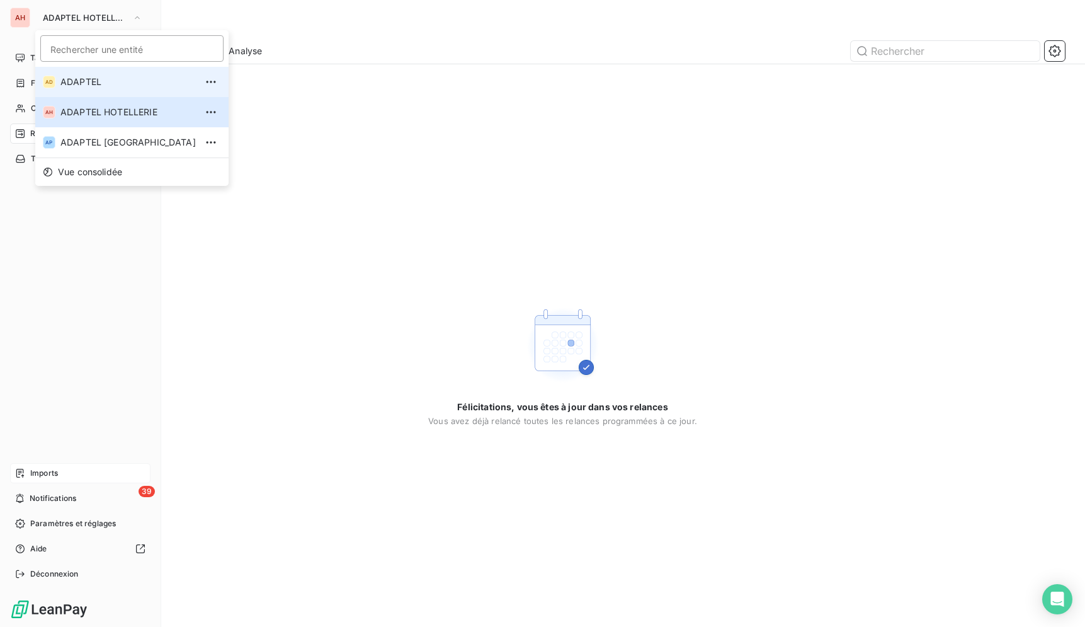
click at [77, 79] on span "ADAPTEL" at bounding box center [127, 82] width 135 height 13
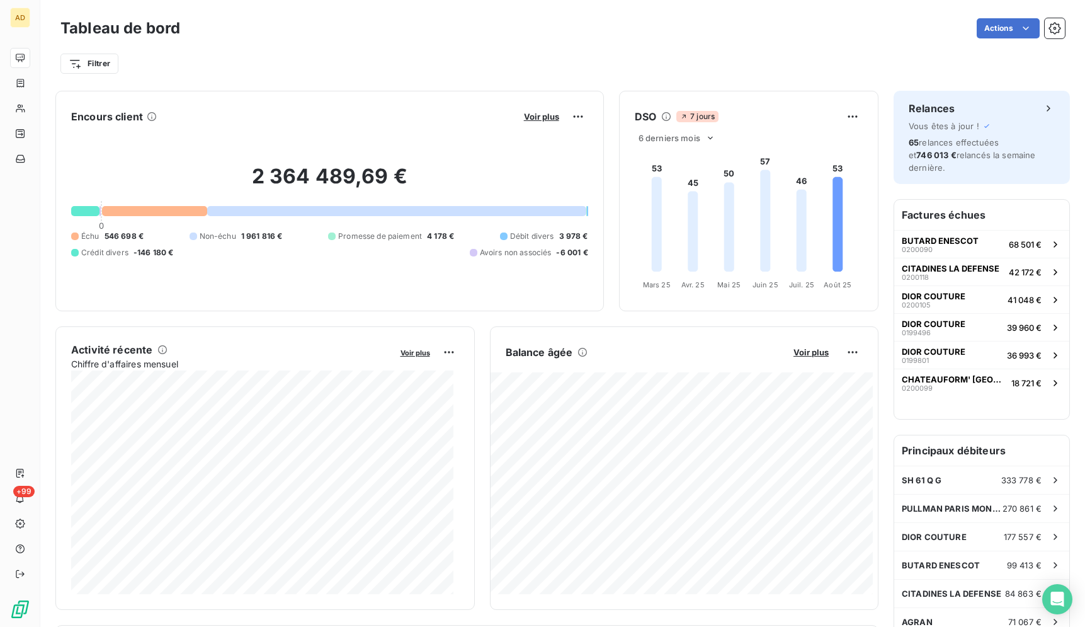
click at [792, 42] on div "Filtrer" at bounding box center [562, 59] width 1005 height 34
click at [850, 80] on div "Tableau de bord Actions Filtrer" at bounding box center [562, 41] width 1045 height 83
click at [860, 60] on div "Filtrer" at bounding box center [562, 64] width 1005 height 24
click at [853, 43] on div "Filtrer" at bounding box center [562, 59] width 1005 height 34
